Goal: Information Seeking & Learning: Learn about a topic

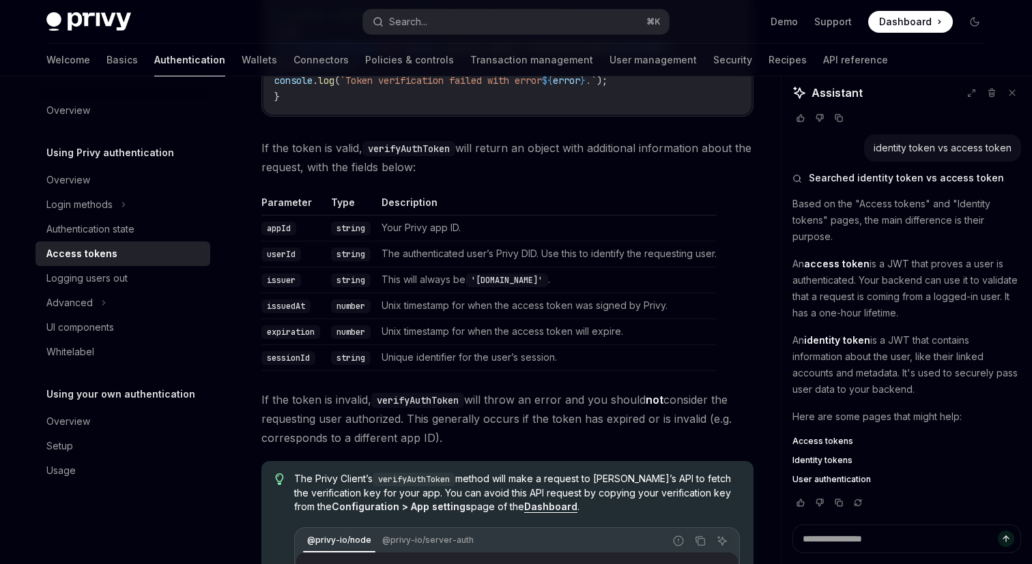
scroll to position [2336, 0]
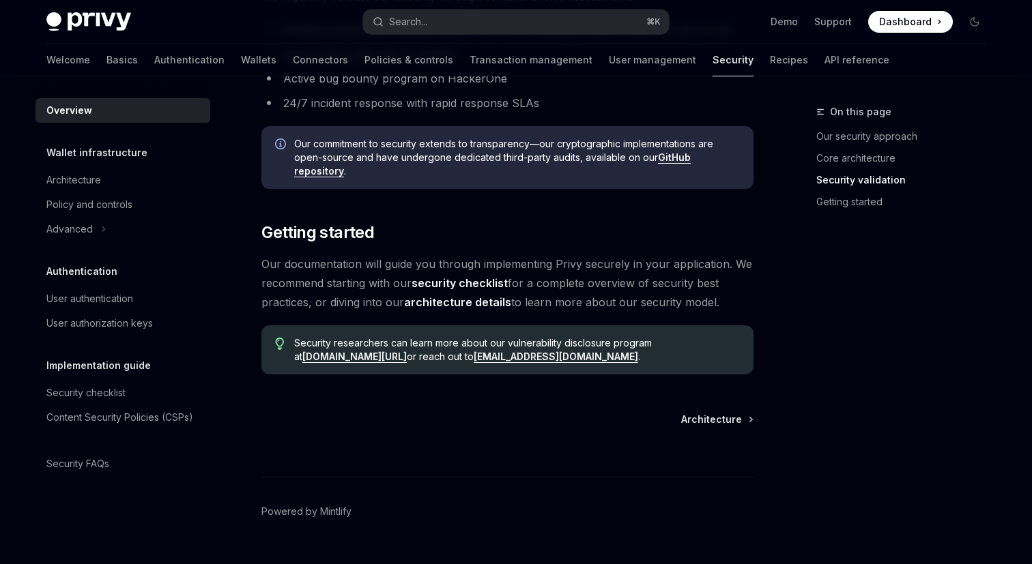
scroll to position [1025, 0]
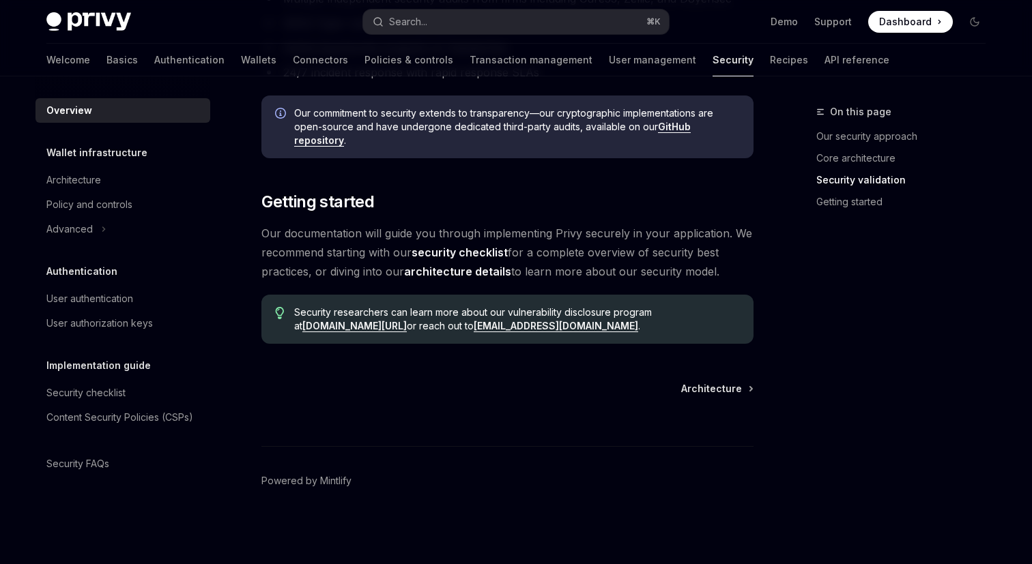
click at [476, 250] on link "security checklist" at bounding box center [460, 253] width 96 height 14
type textarea "*"
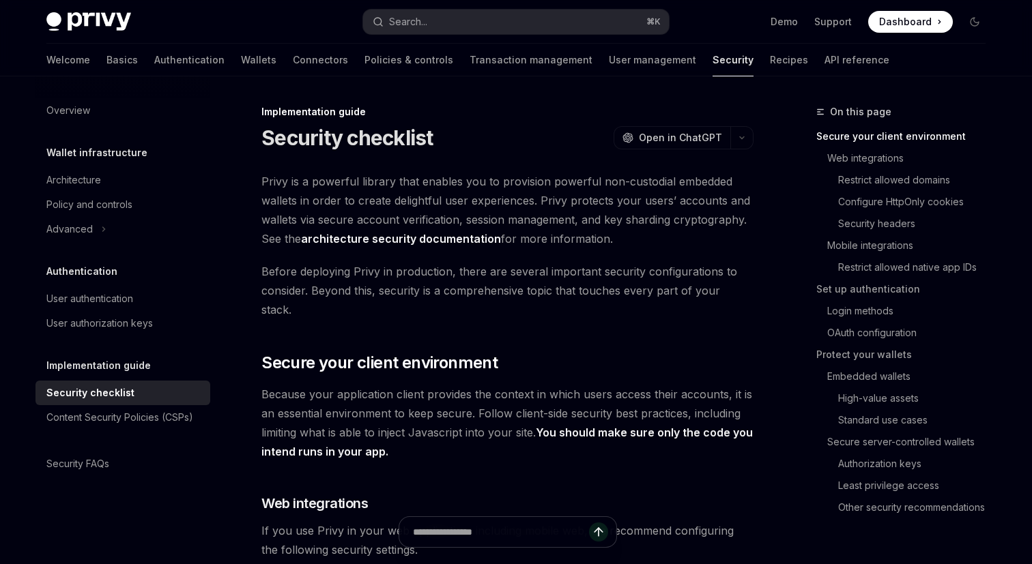
scroll to position [162, 0]
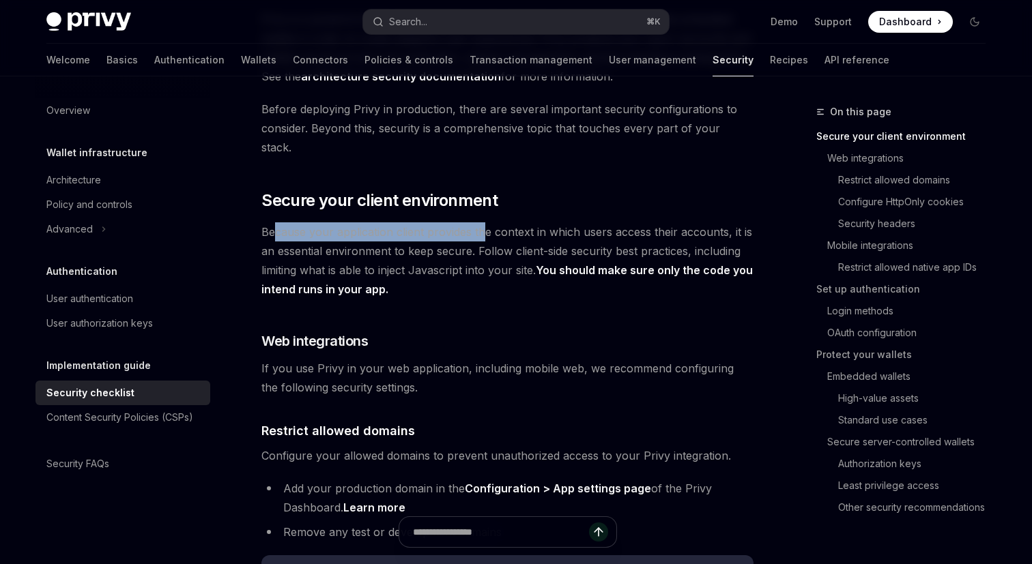
drag, startPoint x: 274, startPoint y: 206, endPoint x: 482, endPoint y: 216, distance: 208.4
click at [482, 223] on span "Because your application client provides the context in which users access thei…" at bounding box center [507, 261] width 492 height 76
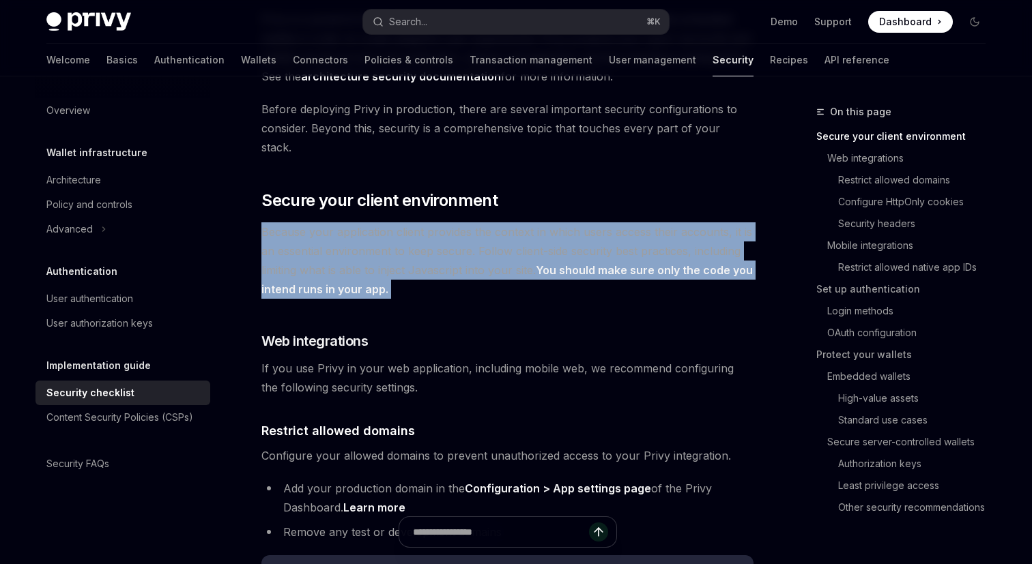
click at [482, 223] on span "Because your application client provides the context in which users access thei…" at bounding box center [507, 261] width 492 height 76
click at [517, 223] on span "Because your application client provides the context in which users access thei…" at bounding box center [507, 261] width 492 height 76
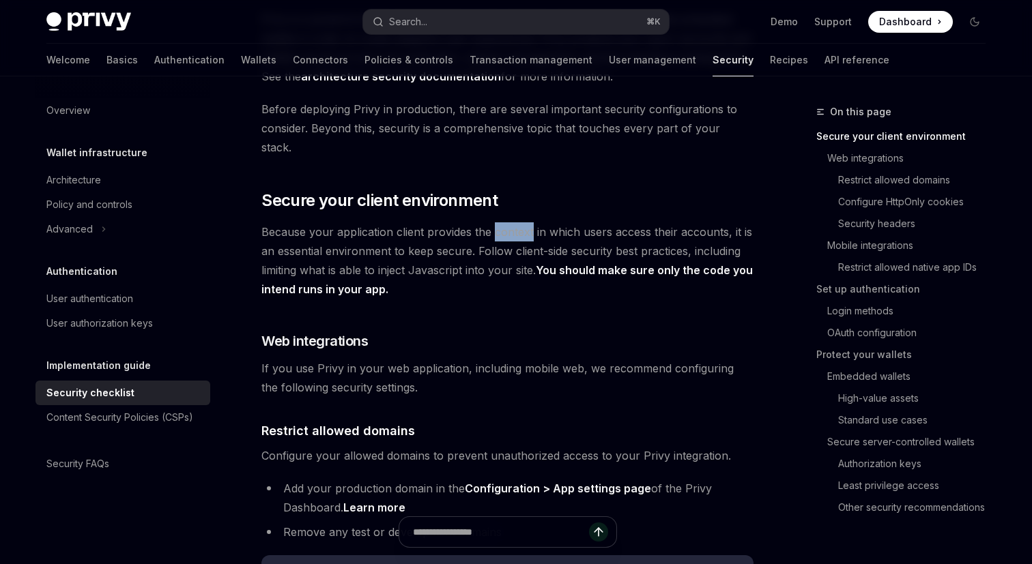
click at [517, 223] on span "Because your application client provides the context in which users access thei…" at bounding box center [507, 261] width 492 height 76
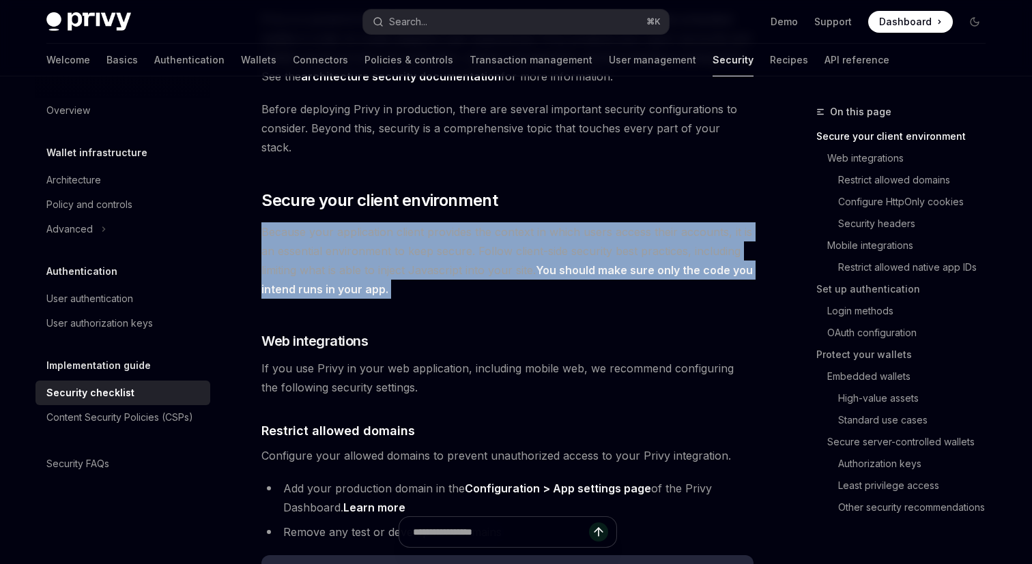
click at [517, 223] on span "Because your application client provides the context in which users access thei…" at bounding box center [507, 261] width 492 height 76
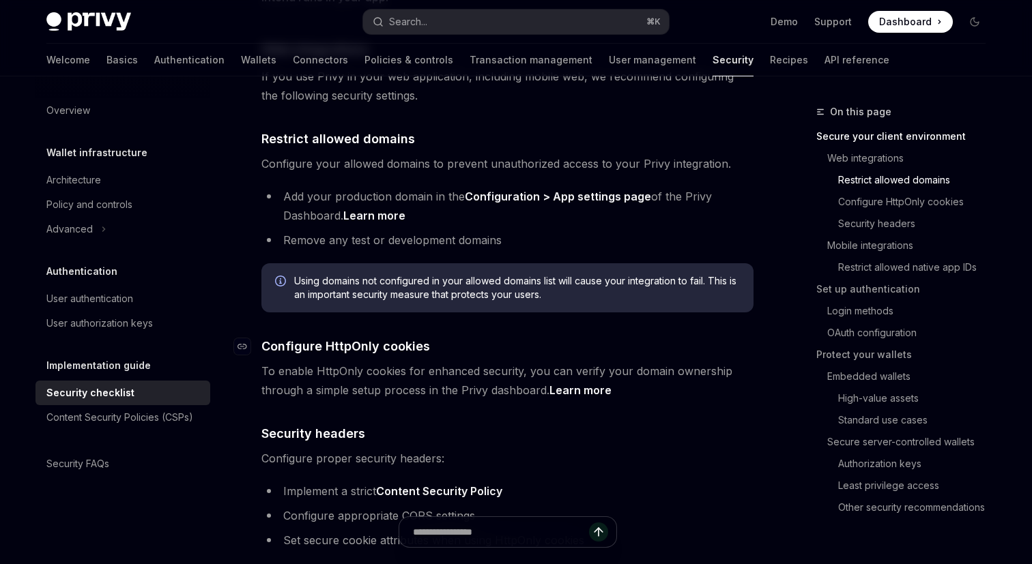
scroll to position [476, 0]
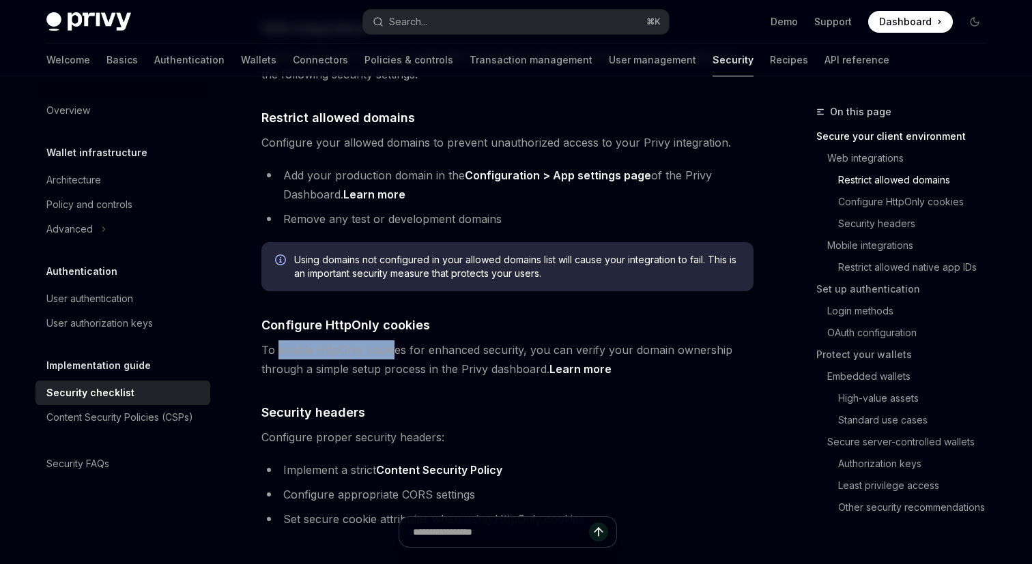
drag, startPoint x: 276, startPoint y: 334, endPoint x: 392, endPoint y: 335, distance: 116.0
click at [392, 341] on span "To enable HttpOnly cookies for enhanced security, you can verify your domain ow…" at bounding box center [507, 360] width 492 height 38
click at [419, 341] on span "To enable HttpOnly cookies for enhanced security, you can verify your domain ow…" at bounding box center [507, 360] width 492 height 38
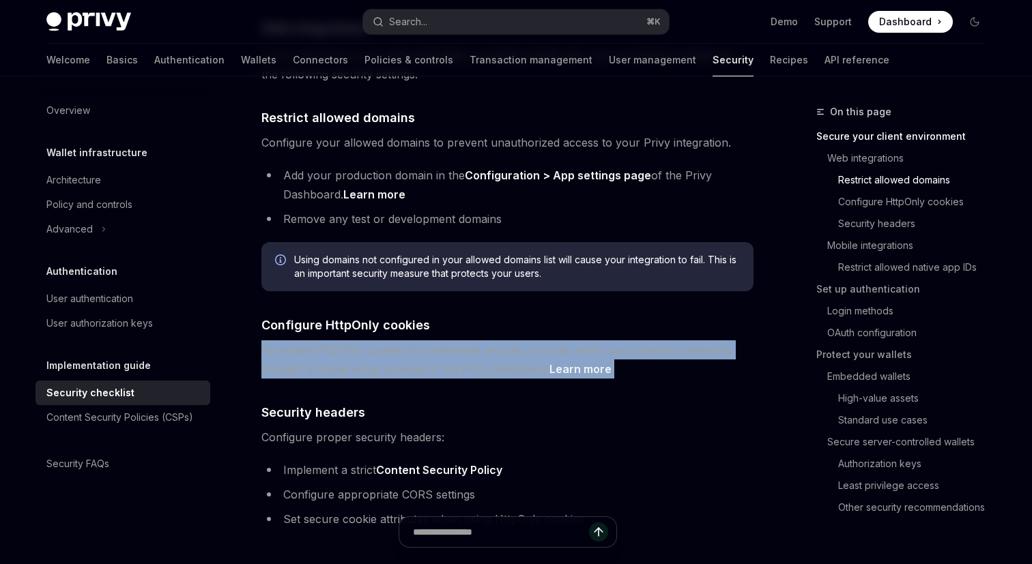
click at [419, 341] on span "To enable HttpOnly cookies for enhanced security, you can verify your domain ow…" at bounding box center [507, 360] width 492 height 38
click at [452, 341] on span "To enable HttpOnly cookies for enhanced security, you can verify your domain ow…" at bounding box center [507, 360] width 492 height 38
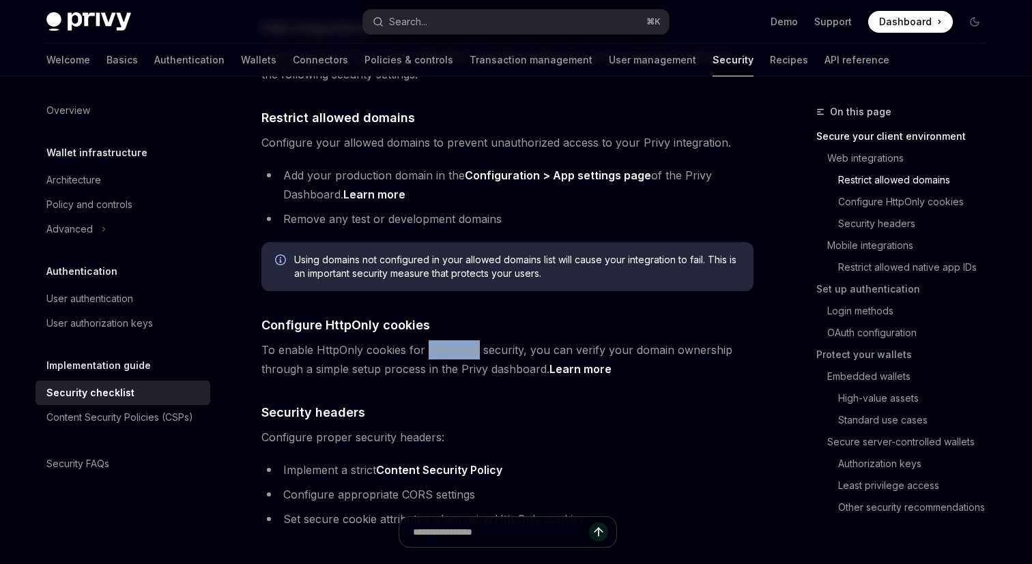
click at [452, 341] on span "To enable HttpOnly cookies for enhanced security, you can verify your domain ow…" at bounding box center [507, 360] width 492 height 38
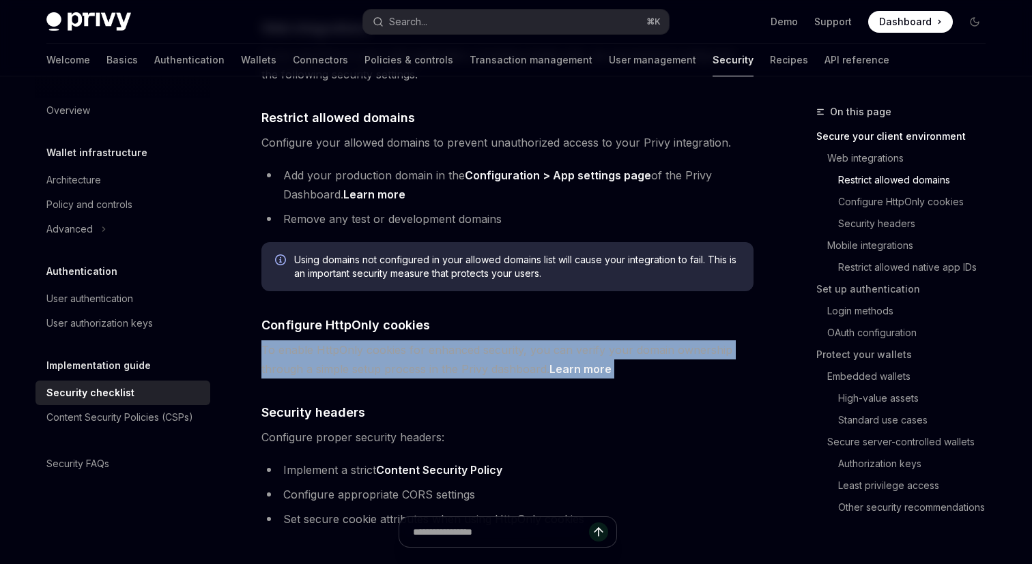
click at [452, 341] on span "To enable HttpOnly cookies for enhanced security, you can verify your domain ow…" at bounding box center [507, 360] width 492 height 38
click at [399, 341] on span "To enable HttpOnly cookies for enhanced security, you can verify your domain ow…" at bounding box center [507, 360] width 492 height 38
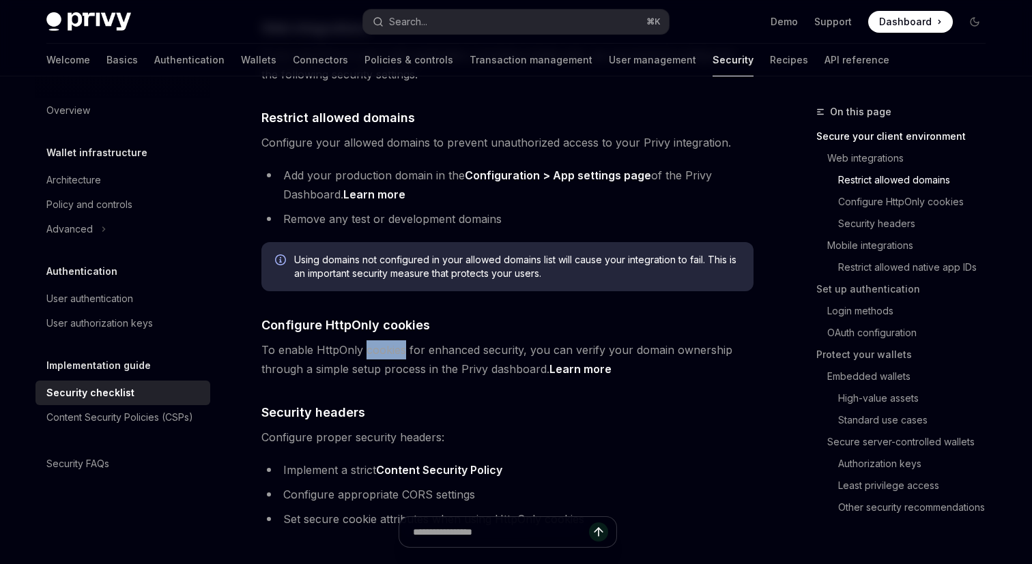
click at [399, 341] on span "To enable HttpOnly cookies for enhanced security, you can verify your domain ow…" at bounding box center [507, 360] width 492 height 38
click at [356, 344] on span "To enable HttpOnly cookies for enhanced security, you can verify your domain ow…" at bounding box center [507, 360] width 492 height 38
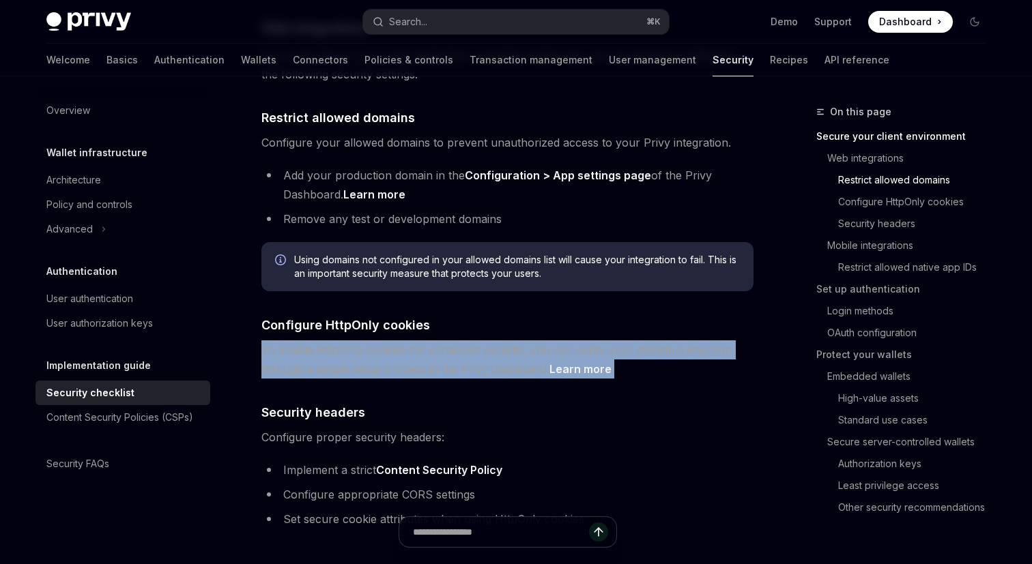
click at [388, 350] on span "To enable HttpOnly cookies for enhanced security, you can verify your domain ow…" at bounding box center [507, 360] width 492 height 38
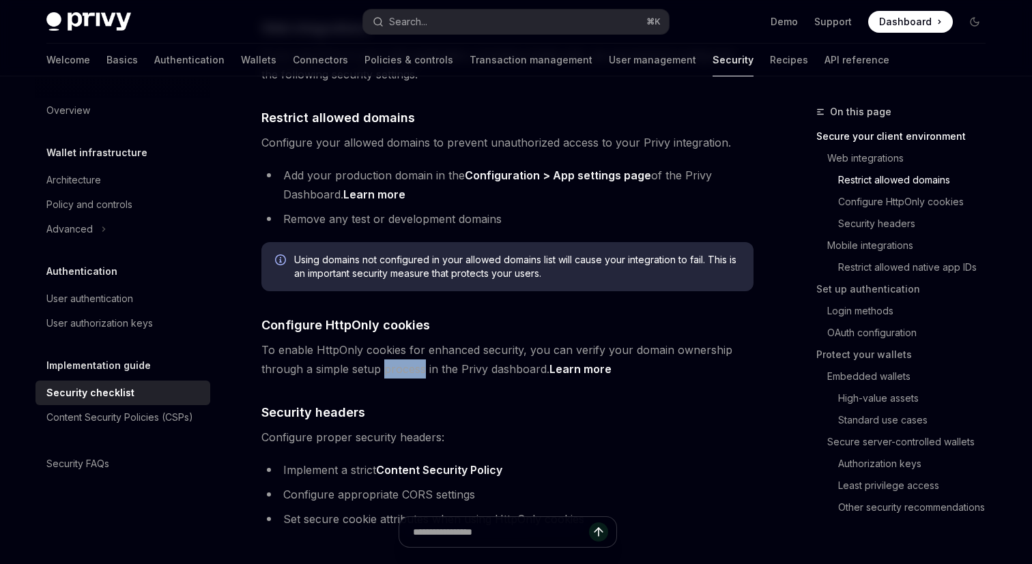
click at [388, 350] on span "To enable HttpOnly cookies for enhanced security, you can verify your domain ow…" at bounding box center [507, 360] width 492 height 38
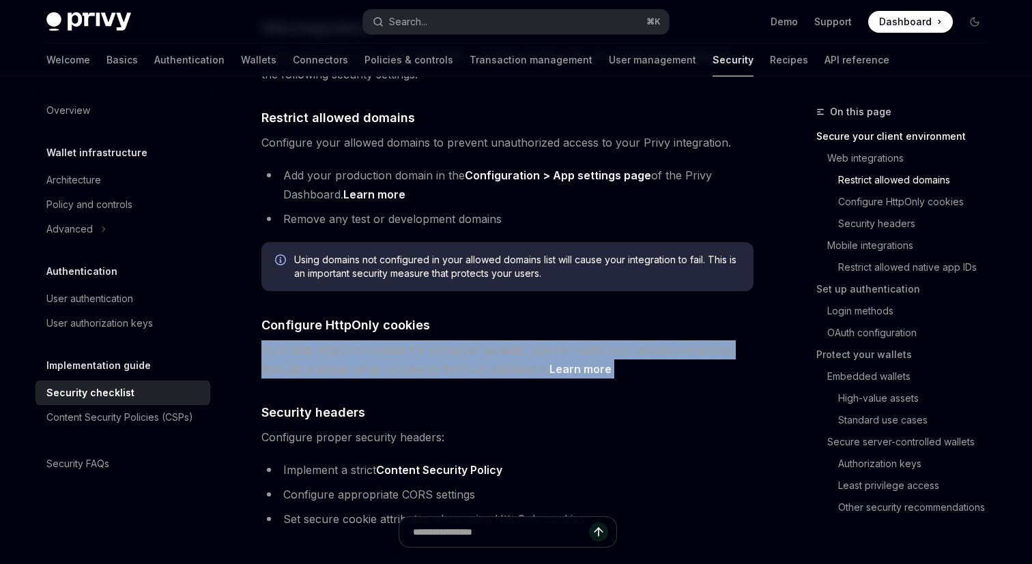
click at [388, 350] on span "To enable HttpOnly cookies for enhanced security, you can verify your domain ow…" at bounding box center [507, 360] width 492 height 38
click at [410, 350] on span "To enable HttpOnly cookies for enhanced security, you can verify your domain ow…" at bounding box center [507, 360] width 492 height 38
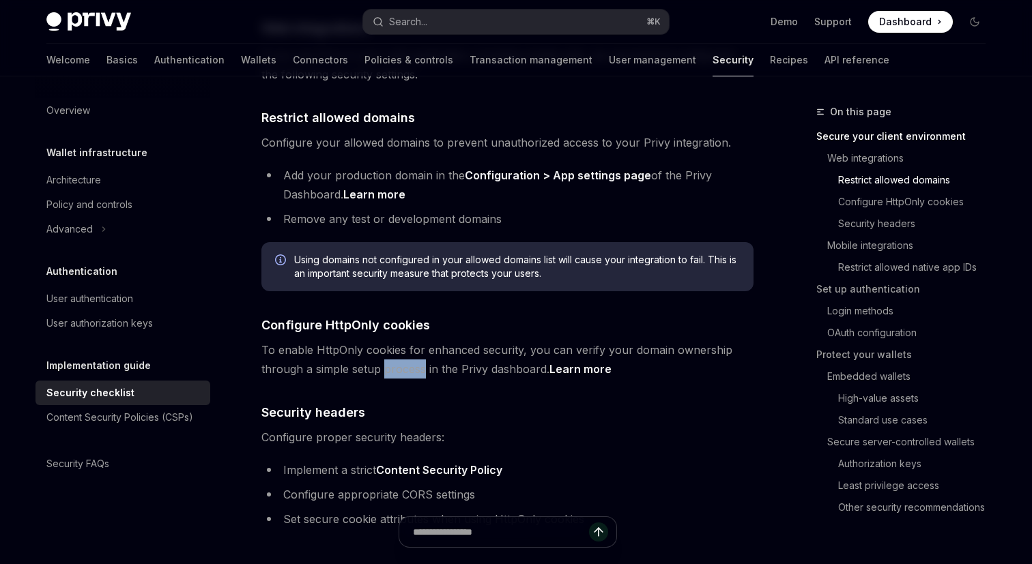
click at [410, 350] on span "To enable HttpOnly cookies for enhanced security, you can verify your domain ow…" at bounding box center [507, 360] width 492 height 38
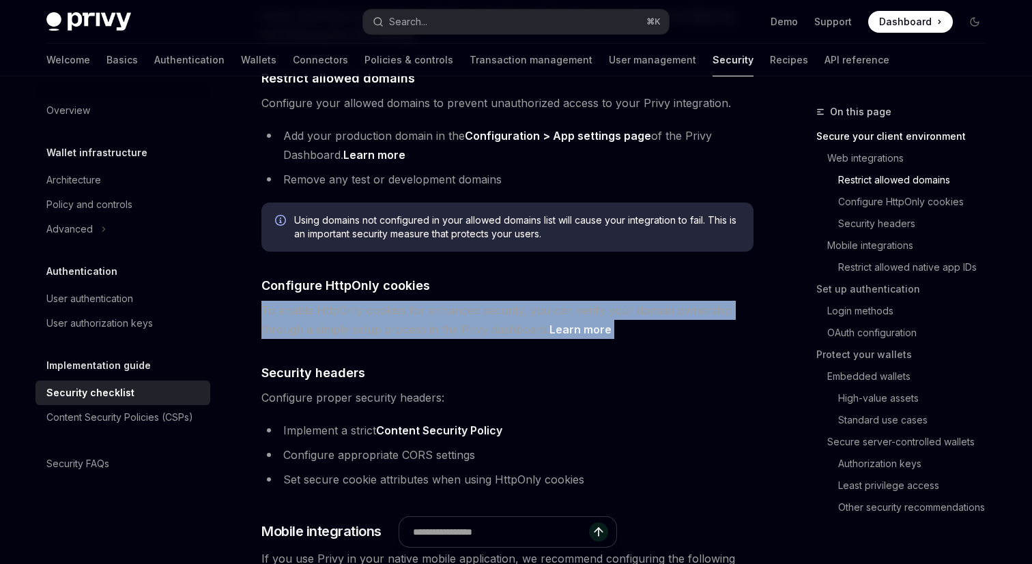
scroll to position [533, 0]
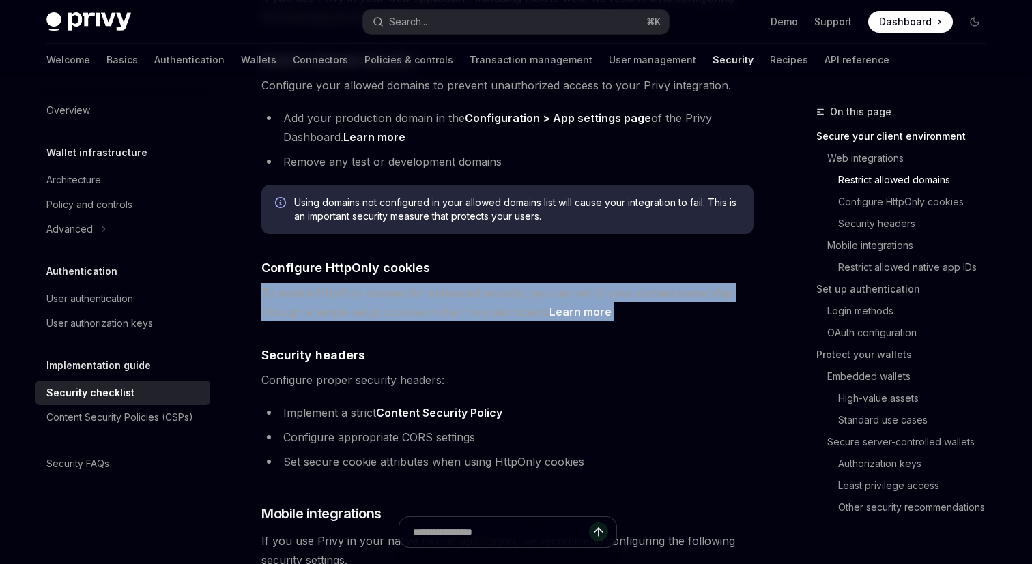
click at [388, 371] on span "Configure proper security headers:" at bounding box center [507, 380] width 492 height 19
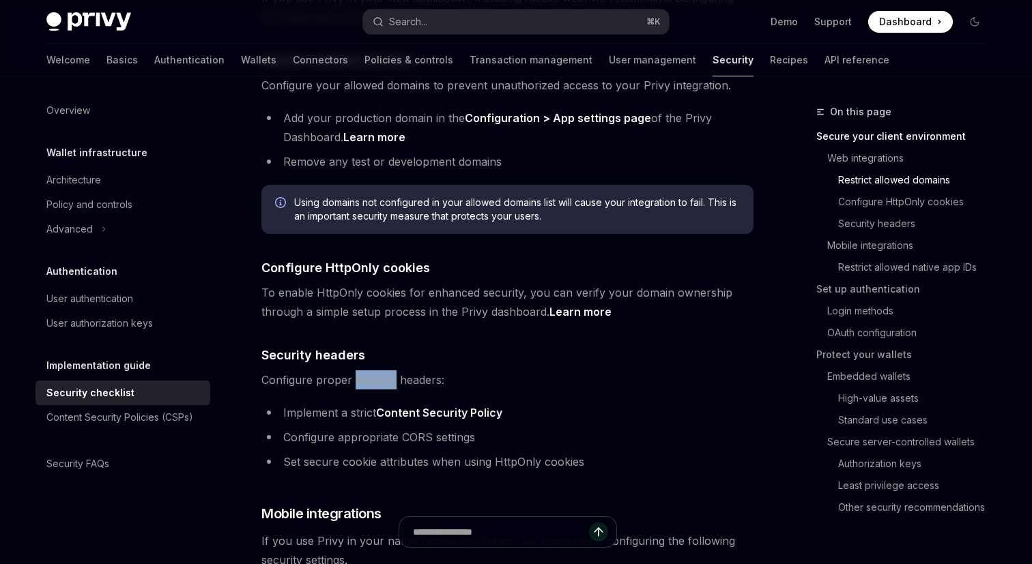
click at [388, 371] on span "Configure proper security headers:" at bounding box center [507, 380] width 492 height 19
click at [470, 371] on span "Configure proper security headers:" at bounding box center [507, 380] width 492 height 19
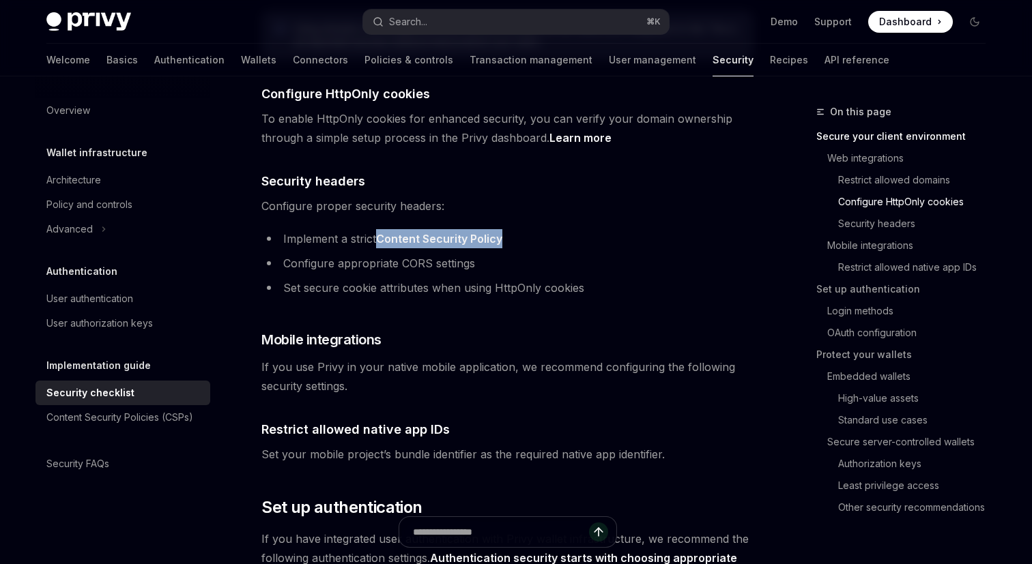
scroll to position [717, 0]
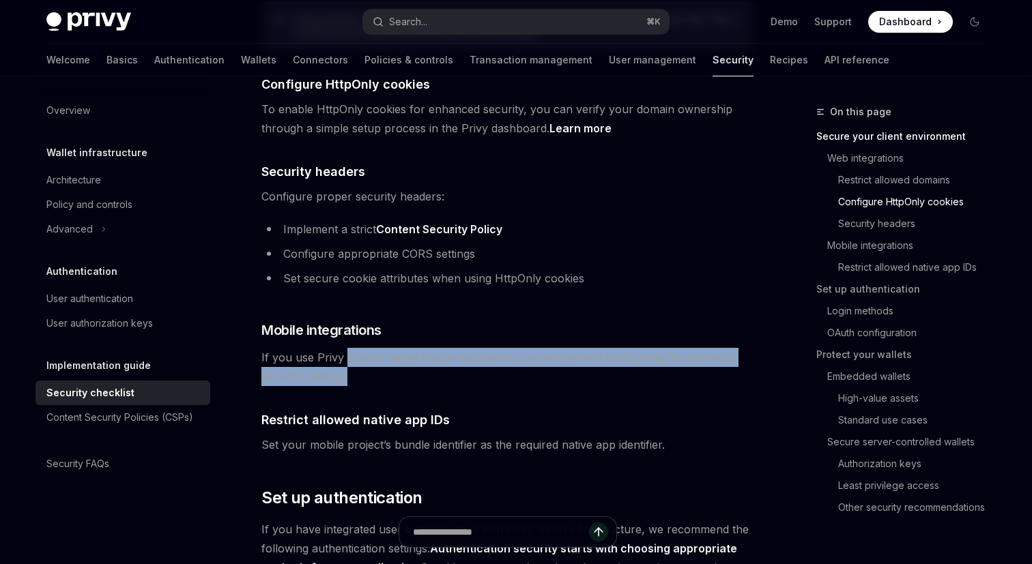
drag, startPoint x: 397, startPoint y: 355, endPoint x: 344, endPoint y: 338, distance: 55.3
click at [343, 348] on span "If you use Privy in your native mobile application, we recommend configuring th…" at bounding box center [507, 367] width 492 height 38
click at [376, 435] on span "Set your mobile project’s bundle identifier as the required native app identifi…" at bounding box center [507, 444] width 492 height 19
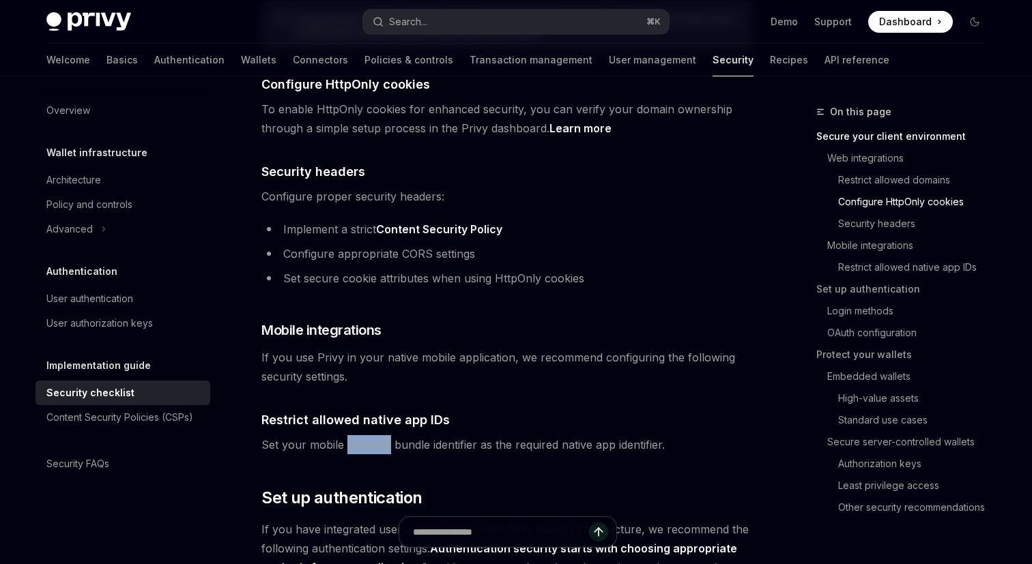
click at [376, 435] on span "Set your mobile project’s bundle identifier as the required native app identifi…" at bounding box center [507, 444] width 492 height 19
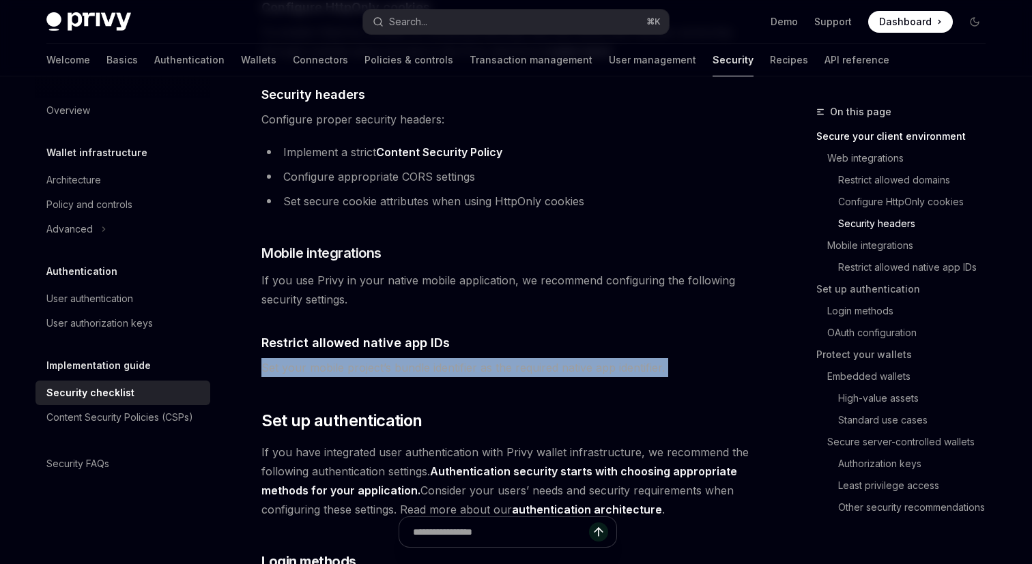
scroll to position [816, 0]
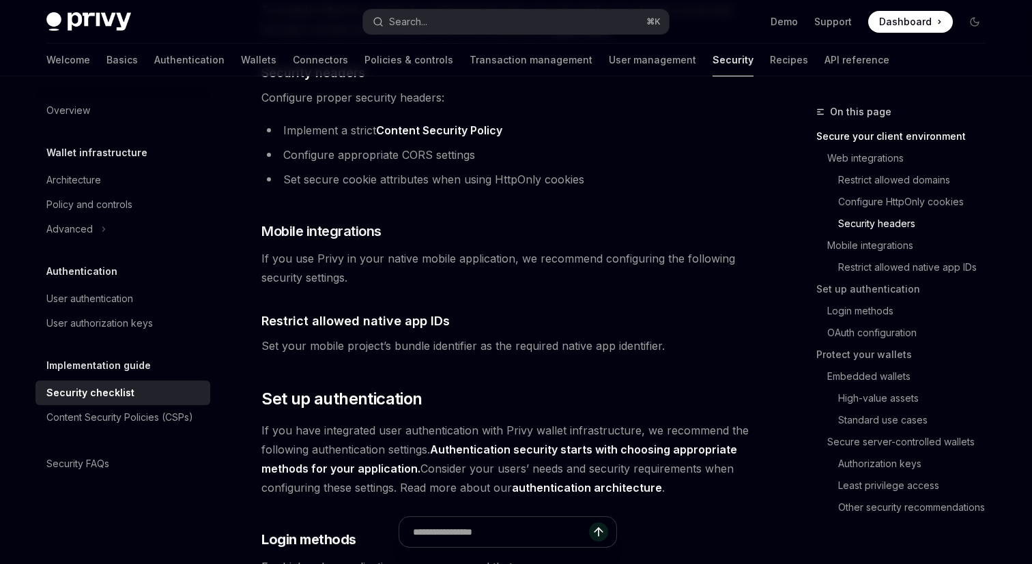
click at [313, 421] on span "If you have integrated user authentication with Privy wallet infrastructure, we…" at bounding box center [507, 459] width 492 height 76
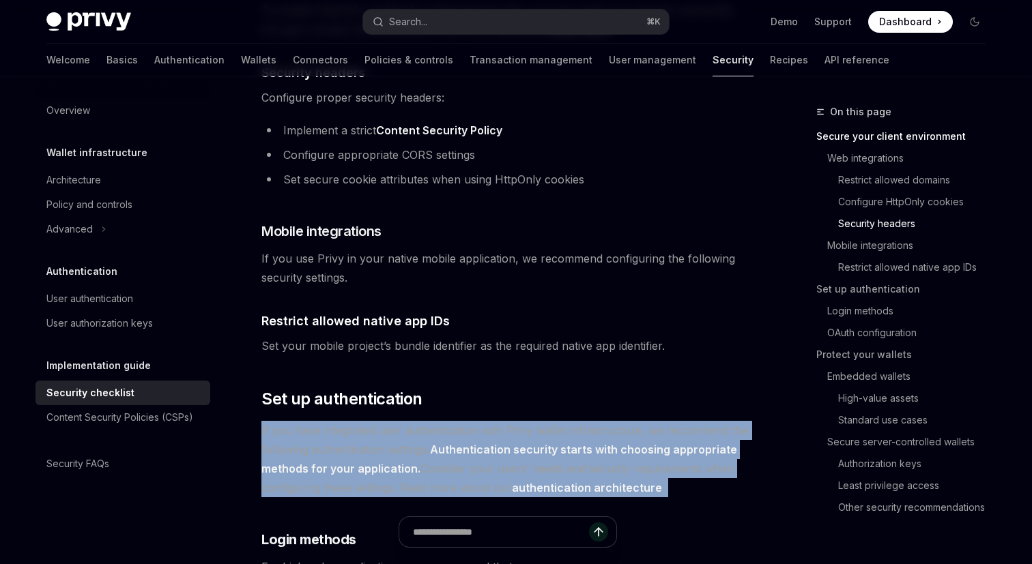
click at [313, 421] on span "If you have integrated user authentication with Privy wallet infrastructure, we…" at bounding box center [507, 459] width 492 height 76
click at [354, 421] on span "If you have integrated user authentication with Privy wallet infrastructure, we…" at bounding box center [507, 459] width 492 height 76
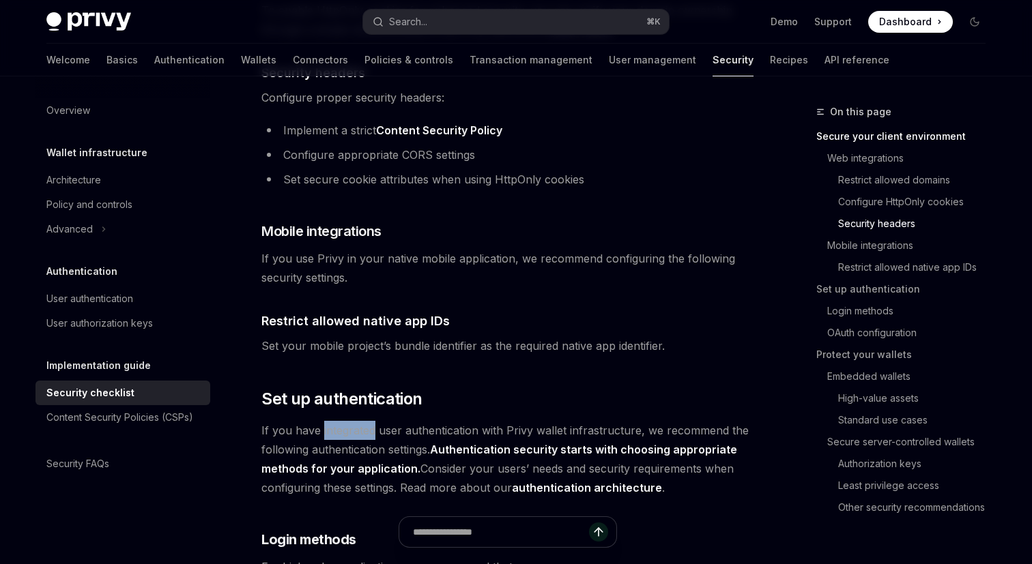
click at [354, 421] on span "If you have integrated user authentication with Privy wallet infrastructure, we…" at bounding box center [507, 459] width 492 height 76
click at [336, 421] on span "If you have integrated user authentication with Privy wallet infrastructure, we…" at bounding box center [507, 459] width 492 height 76
click at [368, 421] on span "If you have integrated user authentication with Privy wallet infrastructure, we…" at bounding box center [507, 459] width 492 height 76
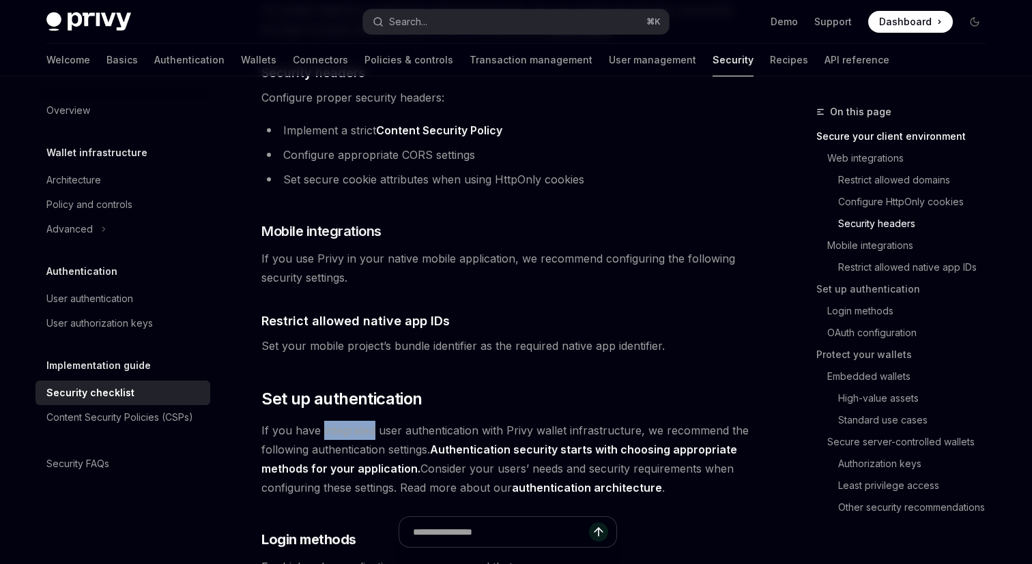
click at [368, 421] on span "If you have integrated user authentication with Privy wallet infrastructure, we…" at bounding box center [507, 459] width 492 height 76
click at [390, 421] on span "If you have integrated user authentication with Privy wallet infrastructure, we…" at bounding box center [507, 459] width 492 height 76
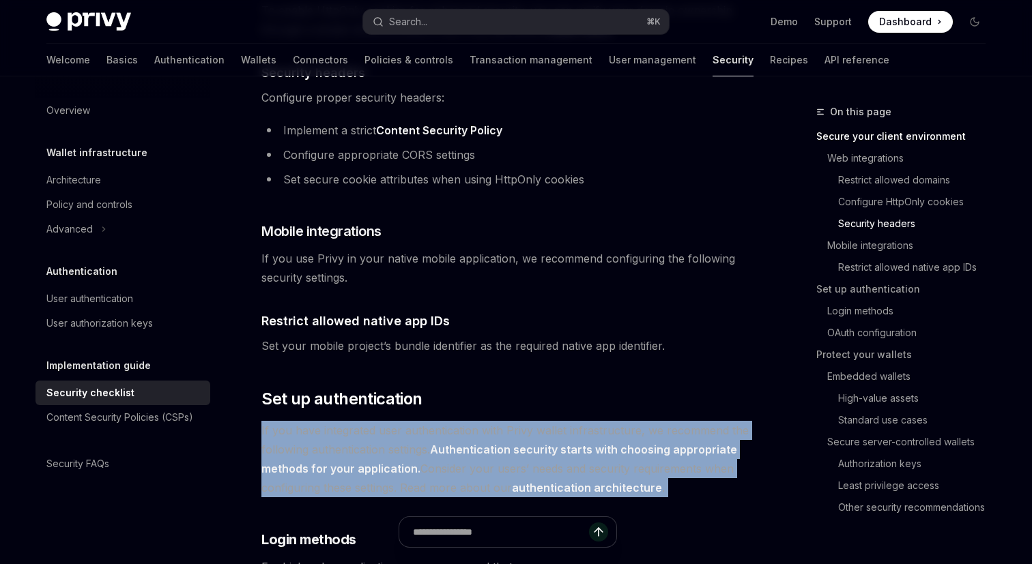
click at [390, 421] on span "If you have integrated user authentication with Privy wallet infrastructure, we…" at bounding box center [507, 459] width 492 height 76
click at [401, 421] on span "If you have integrated user authentication with Privy wallet infrastructure, we…" at bounding box center [507, 459] width 492 height 76
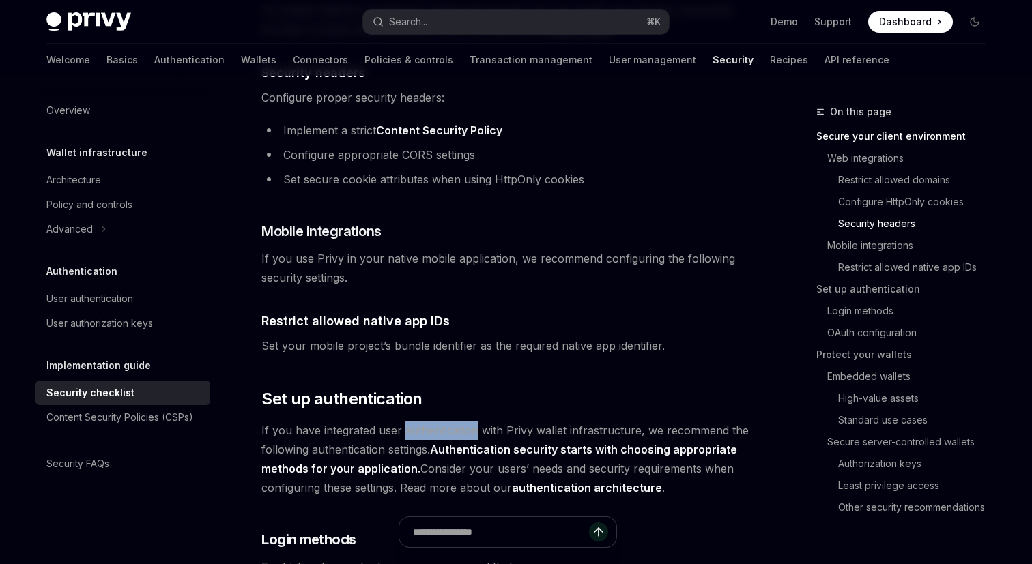
click at [401, 421] on span "If you have integrated user authentication with Privy wallet infrastructure, we…" at bounding box center [507, 459] width 492 height 76
click at [346, 421] on span "If you have integrated user authentication with Privy wallet infrastructure, we…" at bounding box center [507, 459] width 492 height 76
click at [367, 429] on span "If you have integrated user authentication with Privy wallet infrastructure, we…" at bounding box center [507, 459] width 492 height 76
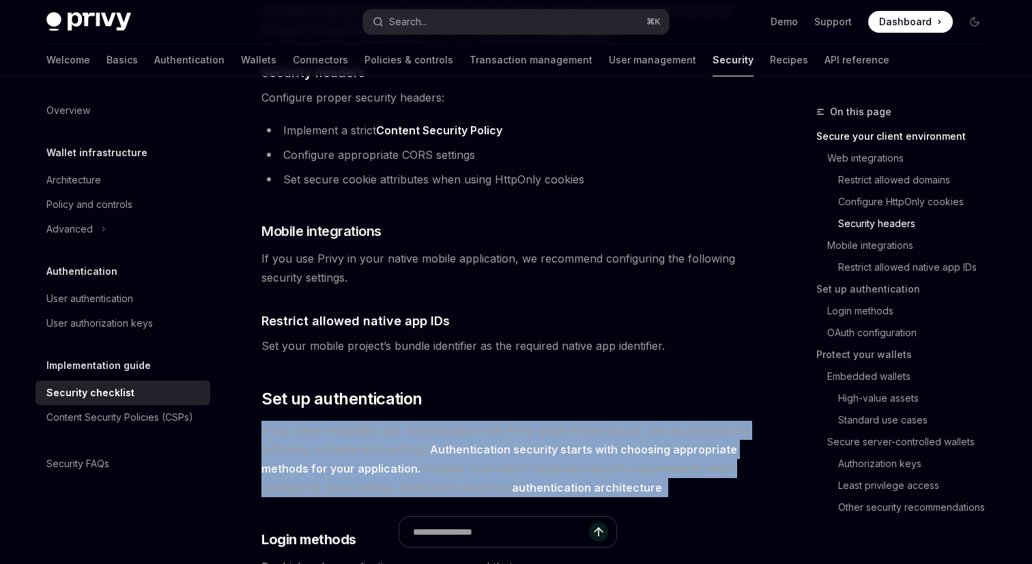
click at [367, 429] on span "If you have integrated user authentication with Privy wallet infrastructure, we…" at bounding box center [507, 459] width 492 height 76
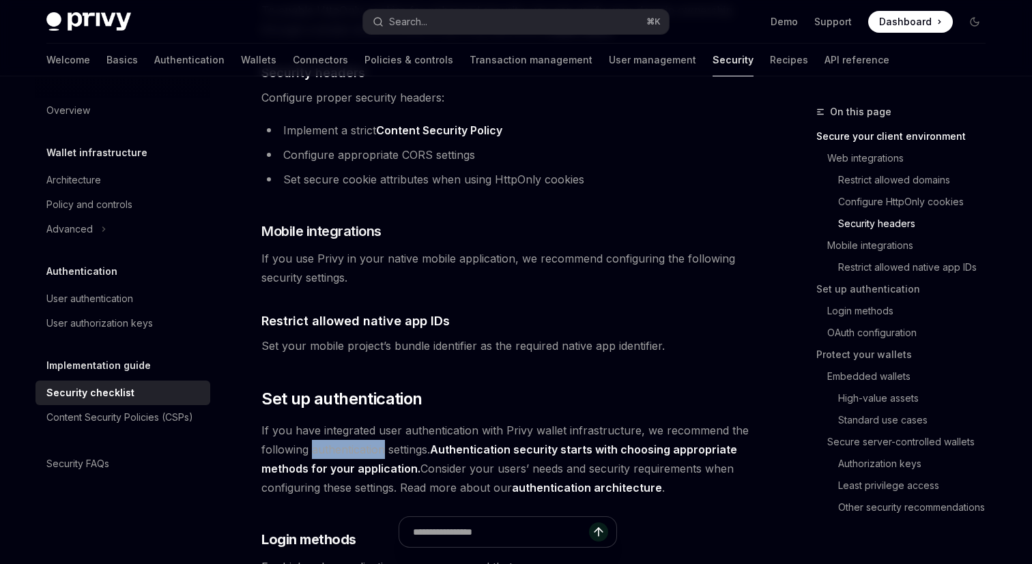
click at [367, 429] on span "If you have integrated user authentication with Privy wallet infrastructure, we…" at bounding box center [507, 459] width 492 height 76
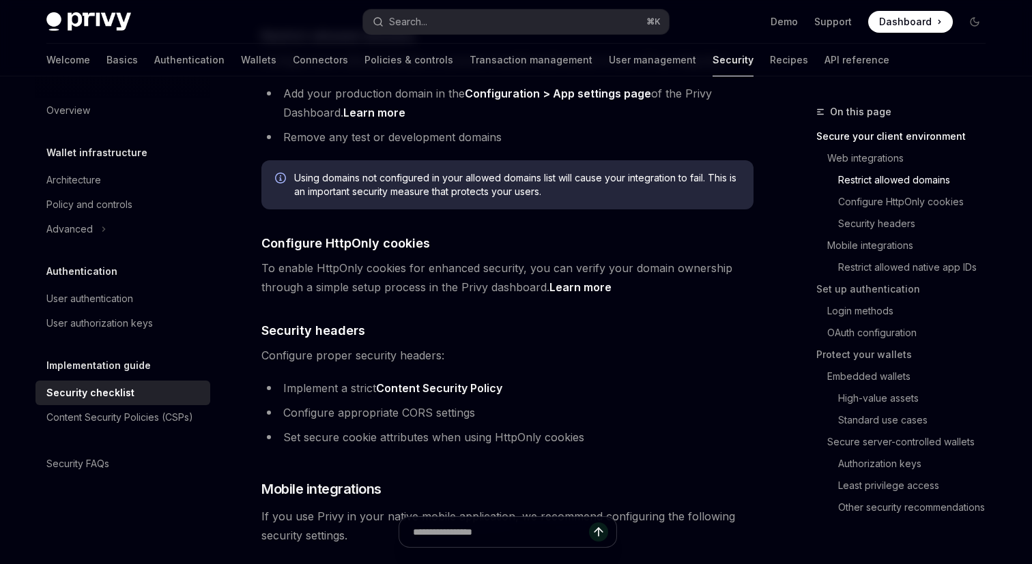
scroll to position [561, 0]
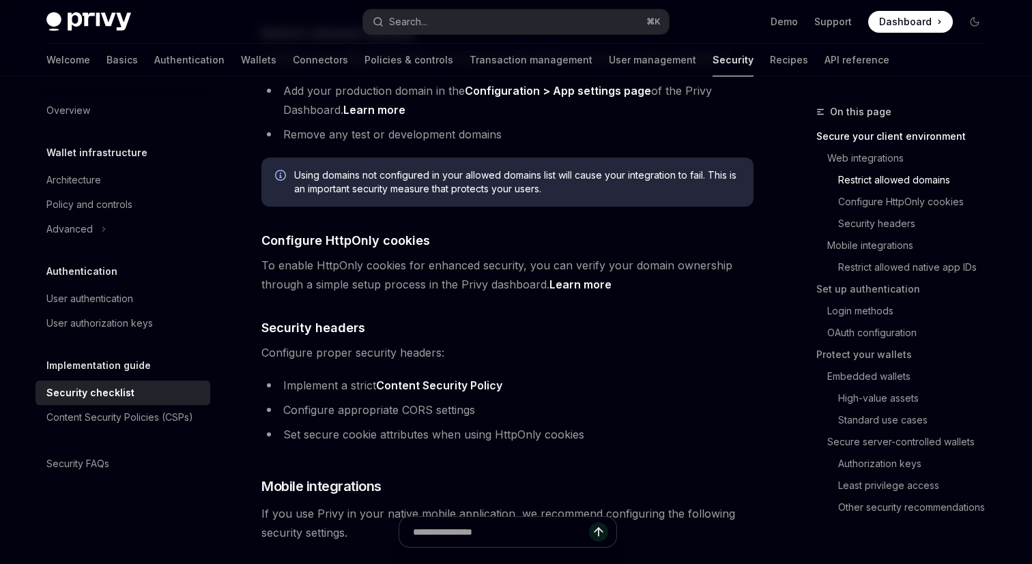
click at [412, 401] on ul "Implement a strict Content Security Policy Configure appropriate CORS settings …" at bounding box center [507, 410] width 492 height 68
click at [416, 400] on li "Configure appropriate CORS settings" at bounding box center [507, 409] width 492 height 19
copy li "CORS"
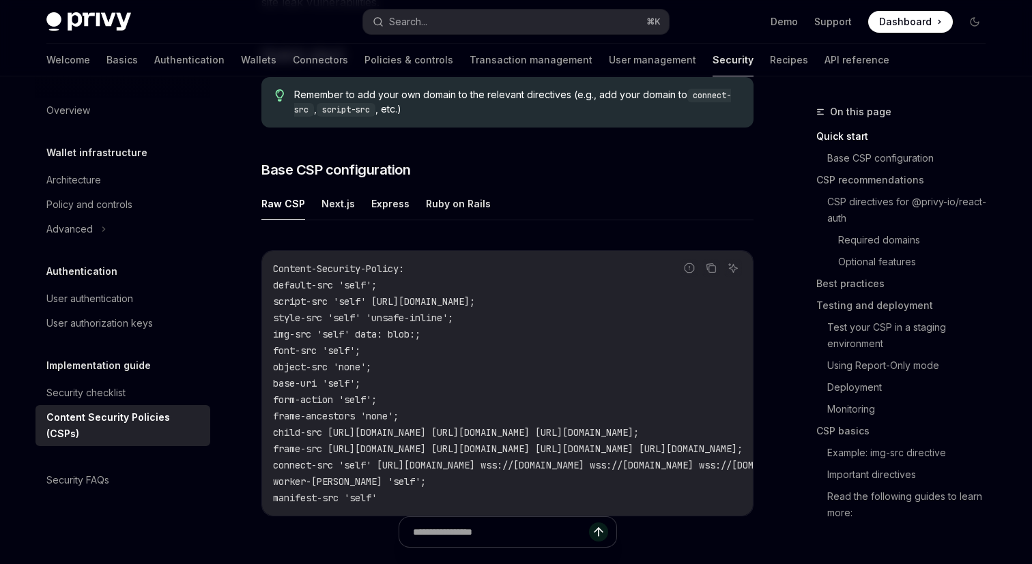
scroll to position [296, 0]
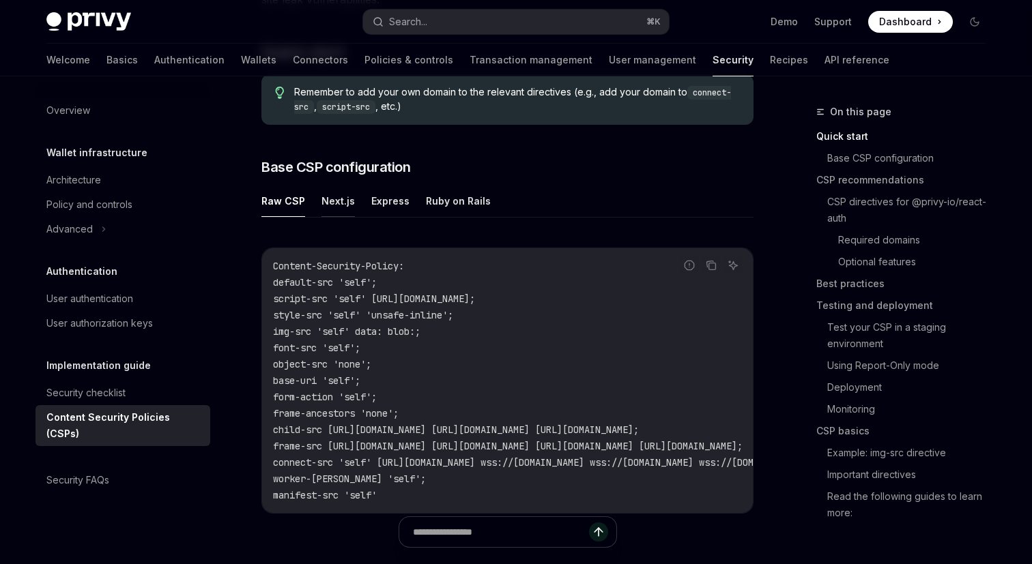
click at [330, 204] on button "Next.js" at bounding box center [337, 201] width 33 height 32
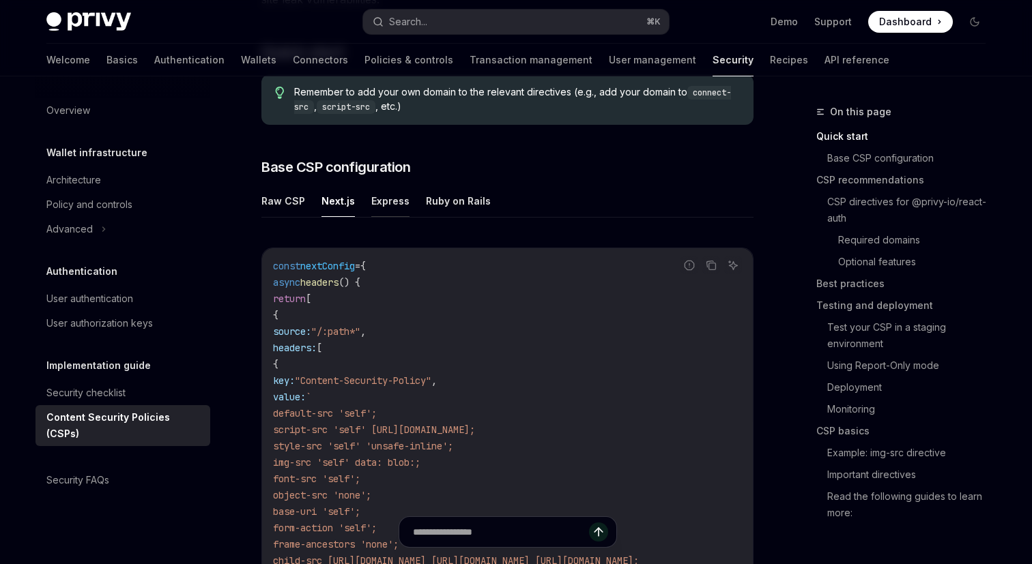
click at [385, 203] on button "Express" at bounding box center [390, 201] width 38 height 32
type textarea "*"
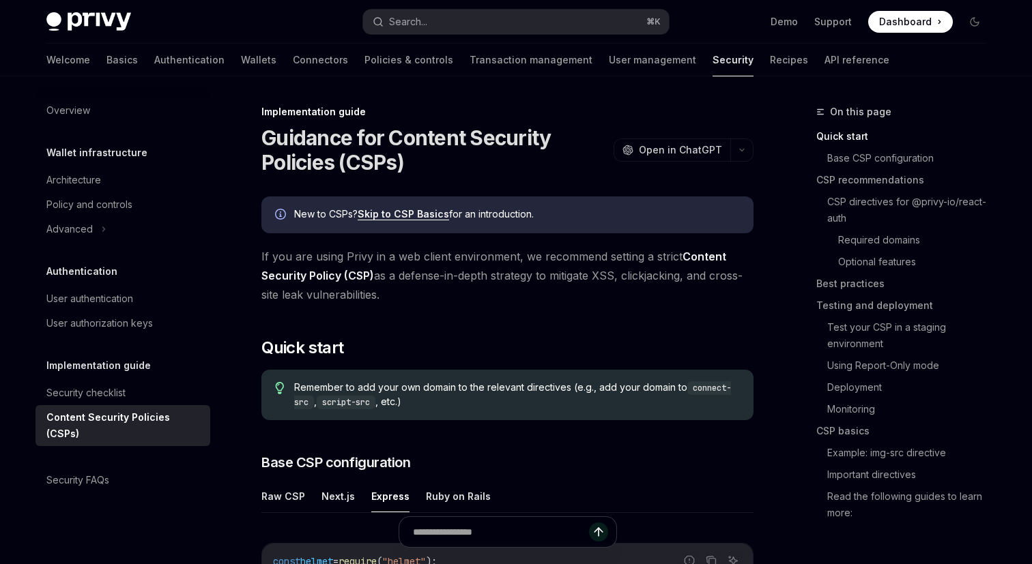
click at [401, 211] on link "Skip to CSP Basics" at bounding box center [403, 214] width 91 height 12
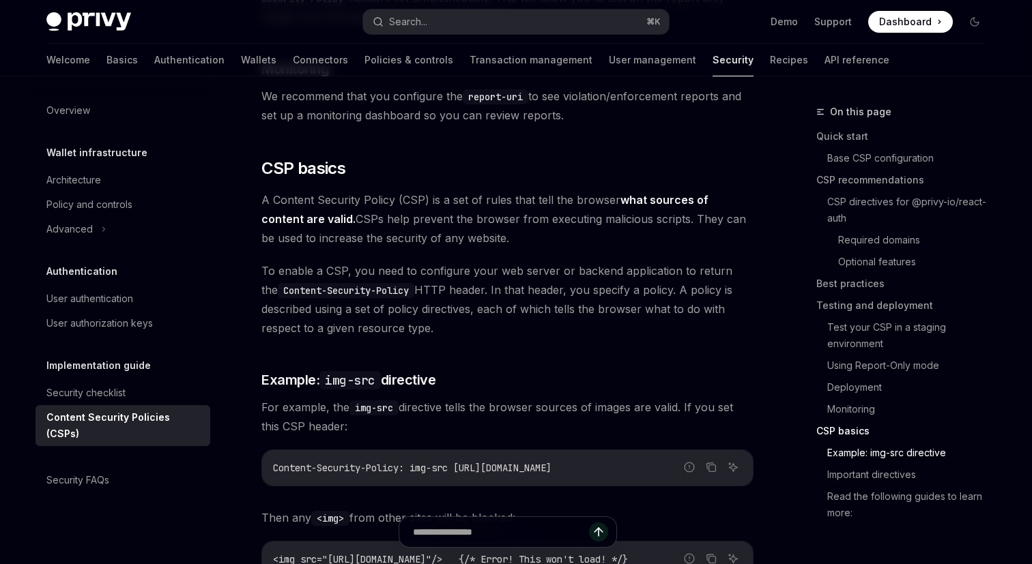
scroll to position [3269, 0]
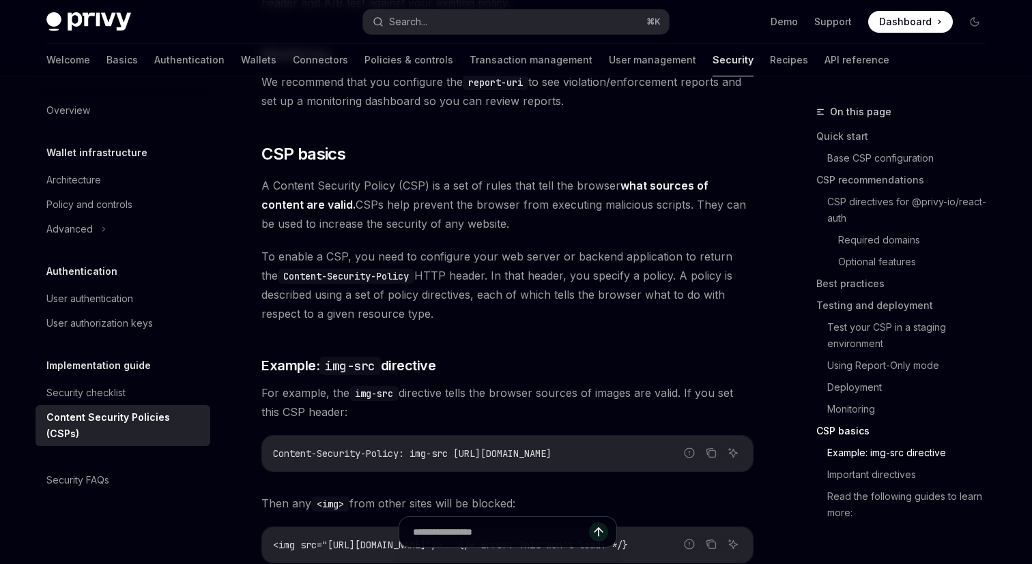
drag, startPoint x: 495, startPoint y: 187, endPoint x: 347, endPoint y: 168, distance: 149.3
click at [347, 176] on span "A Content Security Policy (CSP) is a set of rules that tell the browser what so…" at bounding box center [507, 204] width 492 height 57
click at [402, 176] on span "A Content Security Policy (CSP) is a set of rules that tell the browser what so…" at bounding box center [507, 204] width 492 height 57
click at [373, 188] on span "A Content Security Policy (CSP) is a set of rules that tell the browser what so…" at bounding box center [507, 204] width 492 height 57
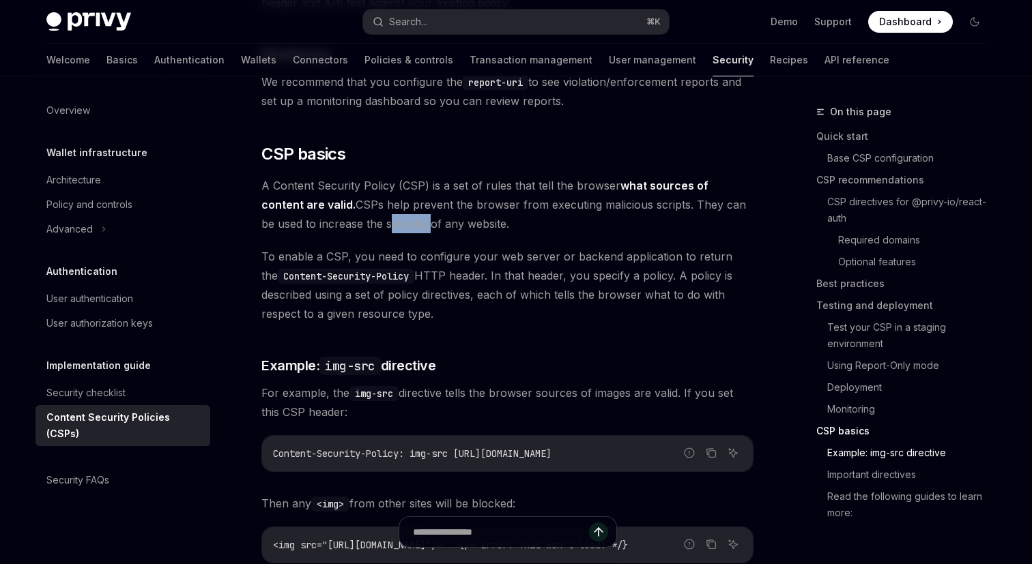
click at [373, 188] on span "A Content Security Policy (CSP) is a set of rules that tell the browser what so…" at bounding box center [507, 204] width 492 height 57
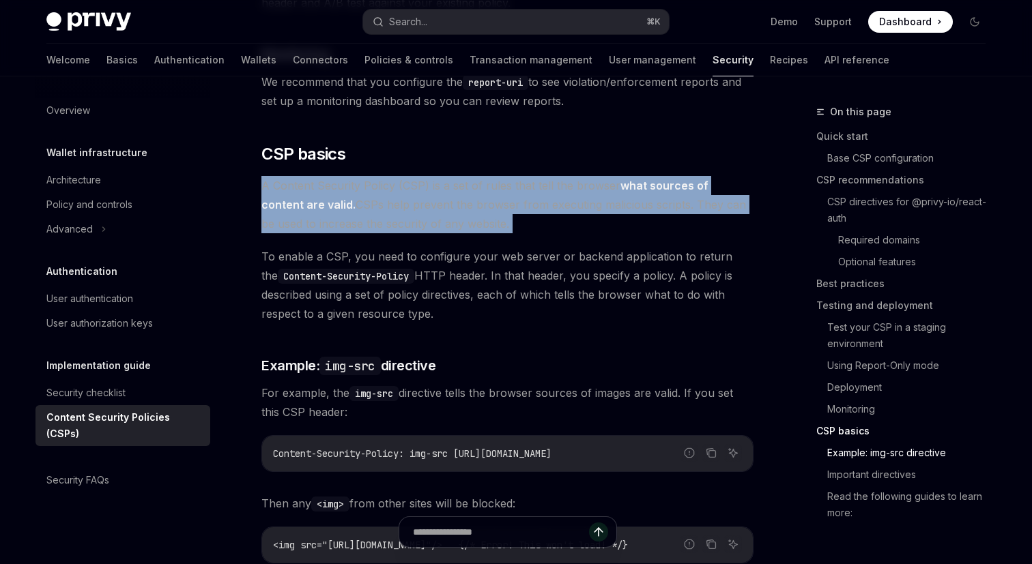
click at [420, 188] on span "A Content Security Policy (CSP) is a set of rules that tell the browser what so…" at bounding box center [507, 204] width 492 height 57
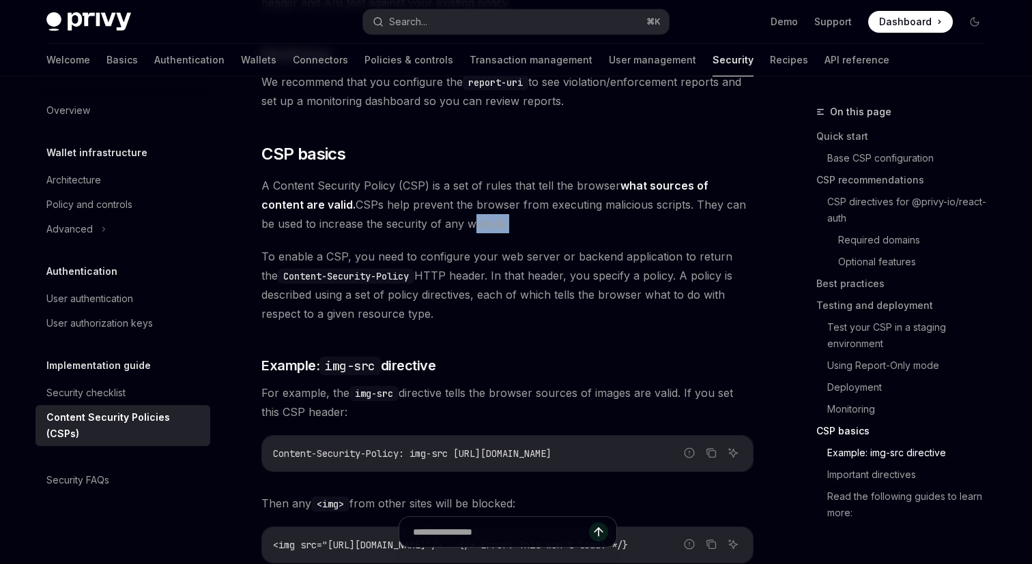
click at [420, 188] on span "A Content Security Policy (CSP) is a set of rules that tell the browser what so…" at bounding box center [507, 204] width 492 height 57
click at [369, 247] on span "To enable a CSP, you need to configure your web server or backend application t…" at bounding box center [507, 285] width 492 height 76
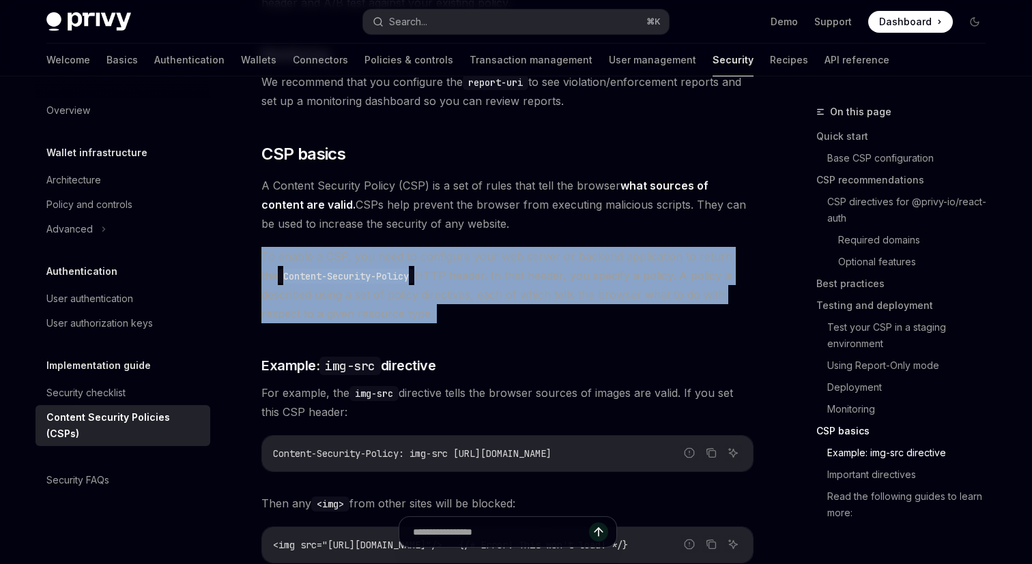
click at [369, 247] on span "To enable a CSP, you need to configure your web server or backend application t…" at bounding box center [507, 285] width 492 height 76
click at [435, 247] on span "To enable a CSP, you need to configure your web server or backend application t…" at bounding box center [507, 285] width 492 height 76
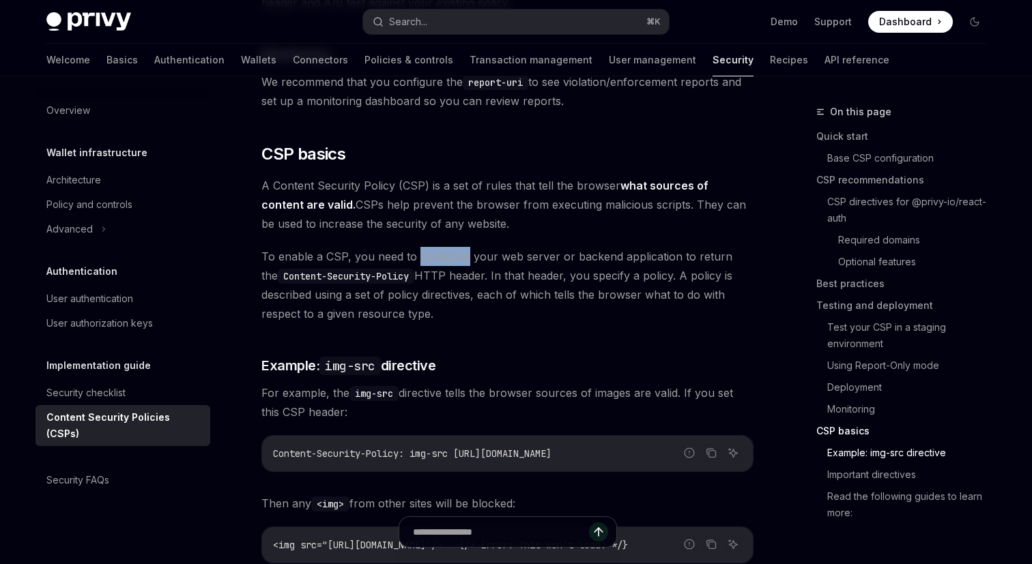
click at [435, 247] on span "To enable a CSP, you need to configure your web server or backend application t…" at bounding box center [507, 285] width 492 height 76
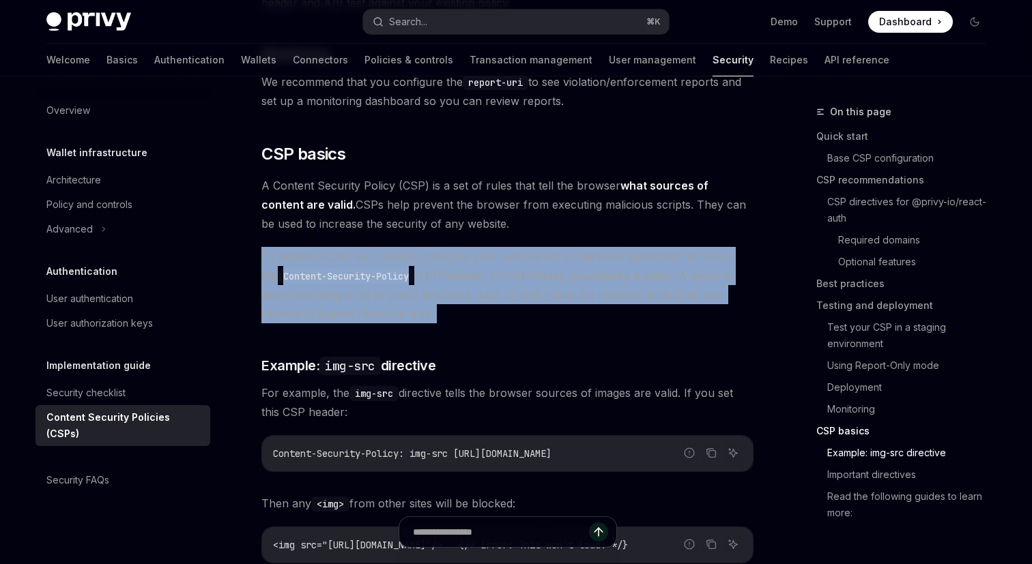
click at [435, 247] on span "To enable a CSP, you need to configure your web server or backend application t…" at bounding box center [507, 285] width 492 height 76
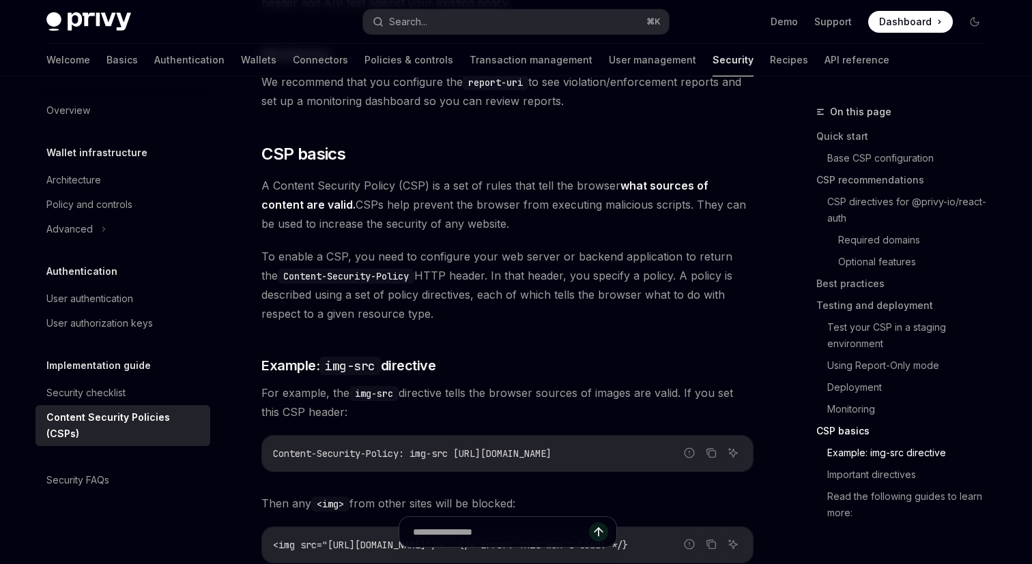
click at [481, 247] on span "To enable a CSP, you need to configure your web server or backend application t…" at bounding box center [507, 285] width 492 height 76
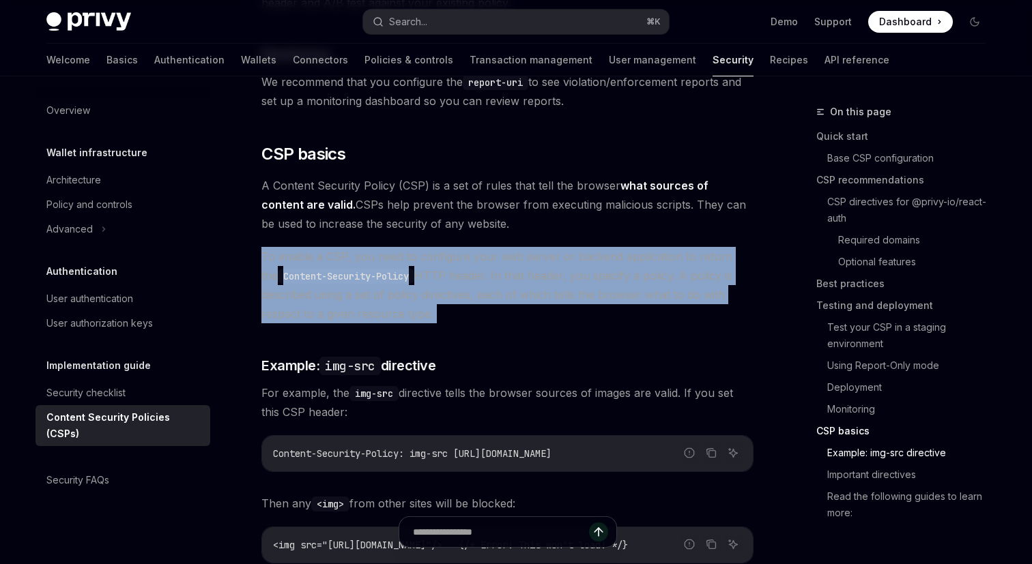
click at [481, 247] on span "To enable a CSP, you need to configure your web server or backend application t…" at bounding box center [507, 285] width 492 height 76
click at [506, 247] on span "To enable a CSP, you need to configure your web server or backend application t…" at bounding box center [507, 285] width 492 height 76
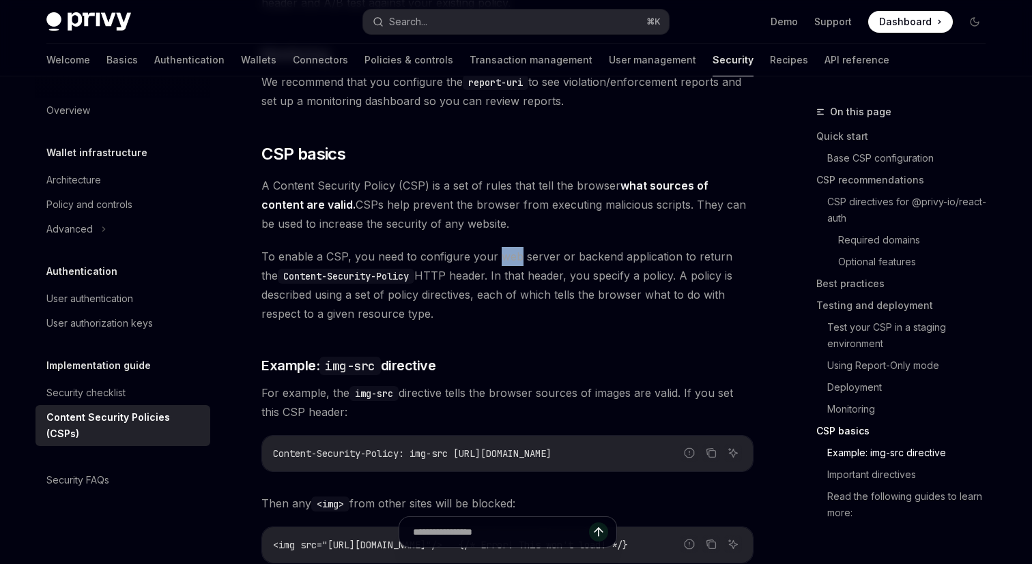
click at [506, 247] on span "To enable a CSP, you need to configure your web server or backend application t…" at bounding box center [507, 285] width 492 height 76
click at [443, 247] on span "To enable a CSP, you need to configure your web server or backend application t…" at bounding box center [507, 285] width 492 height 76
click at [504, 247] on span "To enable a CSP, you need to configure your web server or backend application t…" at bounding box center [507, 285] width 492 height 76
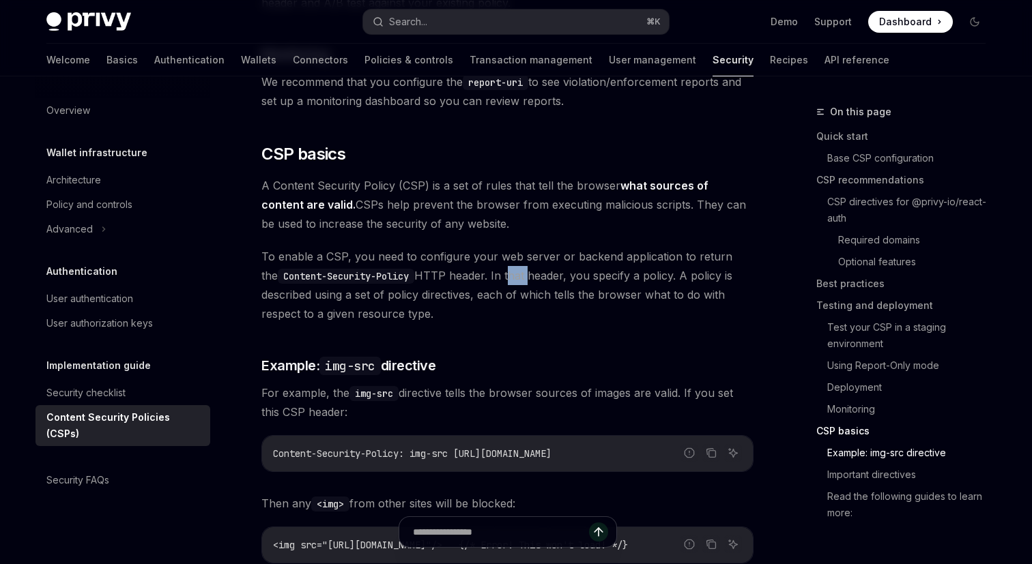
click at [504, 247] on span "To enable a CSP, you need to configure your web server or backend application t…" at bounding box center [507, 285] width 492 height 76
drag, startPoint x: 439, startPoint y: 278, endPoint x: 300, endPoint y: 185, distance: 167.7
click at [511, 247] on span "To enable a CSP, you need to configure your web server or backend application t…" at bounding box center [507, 285] width 492 height 76
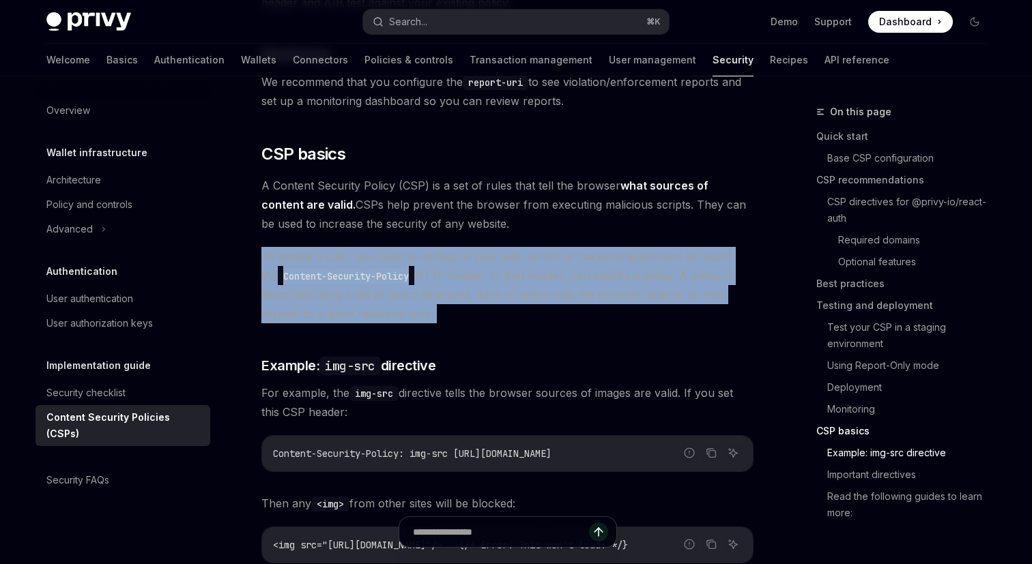
click at [511, 247] on span "To enable a CSP, you need to configure your web server or backend application t…" at bounding box center [507, 285] width 492 height 76
click at [532, 249] on span "To enable a CSP, you need to configure your web server or backend application t…" at bounding box center [507, 285] width 492 height 76
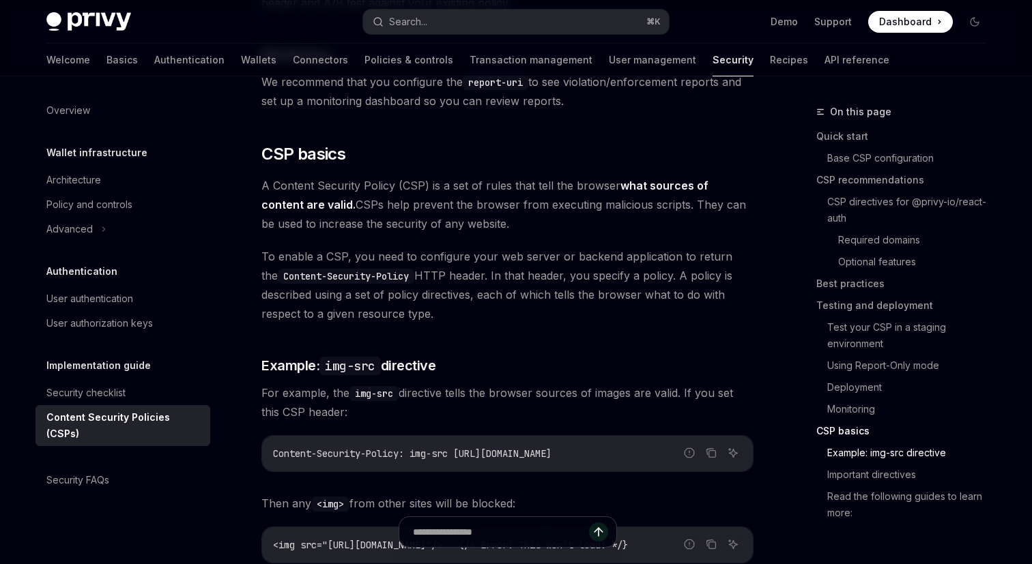
click at [532, 249] on span "To enable a CSP, you need to configure your web server or backend application t…" at bounding box center [507, 285] width 492 height 76
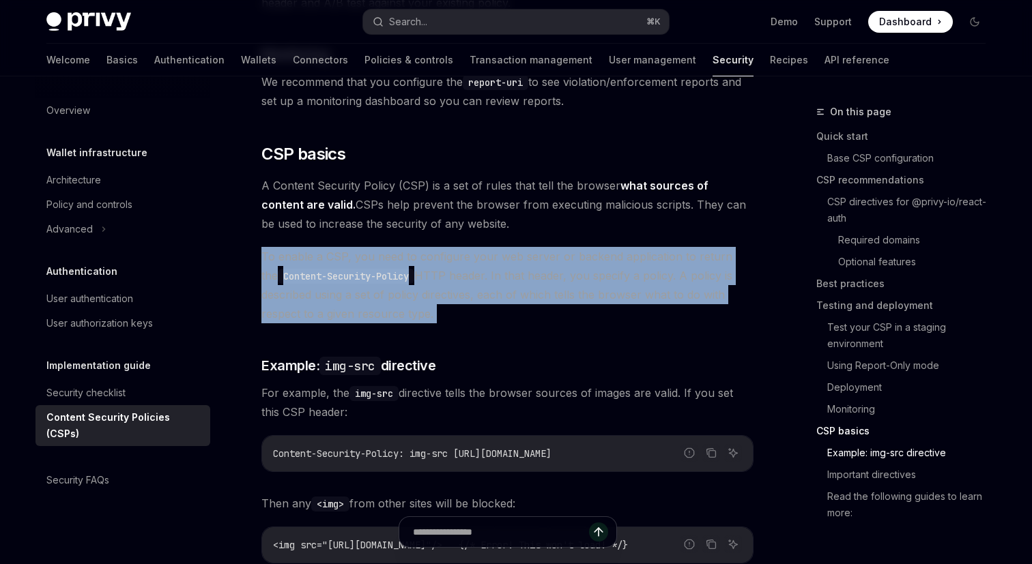
click at [420, 263] on span "To enable a CSP, you need to configure your web server or backend application t…" at bounding box center [507, 285] width 492 height 76
drag, startPoint x: 452, startPoint y: 281, endPoint x: 274, endPoint y: 274, distance: 178.3
click at [274, 274] on span "To enable a CSP, you need to configure your web server or backend application t…" at bounding box center [507, 285] width 492 height 76
click at [379, 278] on span "To enable a CSP, you need to configure your web server or backend application t…" at bounding box center [507, 285] width 492 height 76
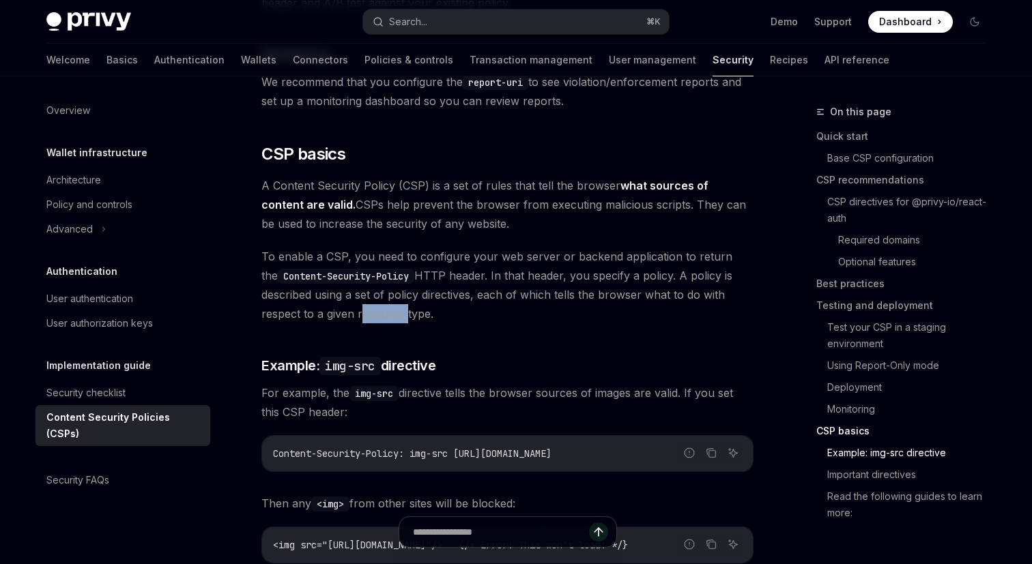
click at [379, 278] on span "To enable a CSP, you need to configure your web server or backend application t…" at bounding box center [507, 285] width 492 height 76
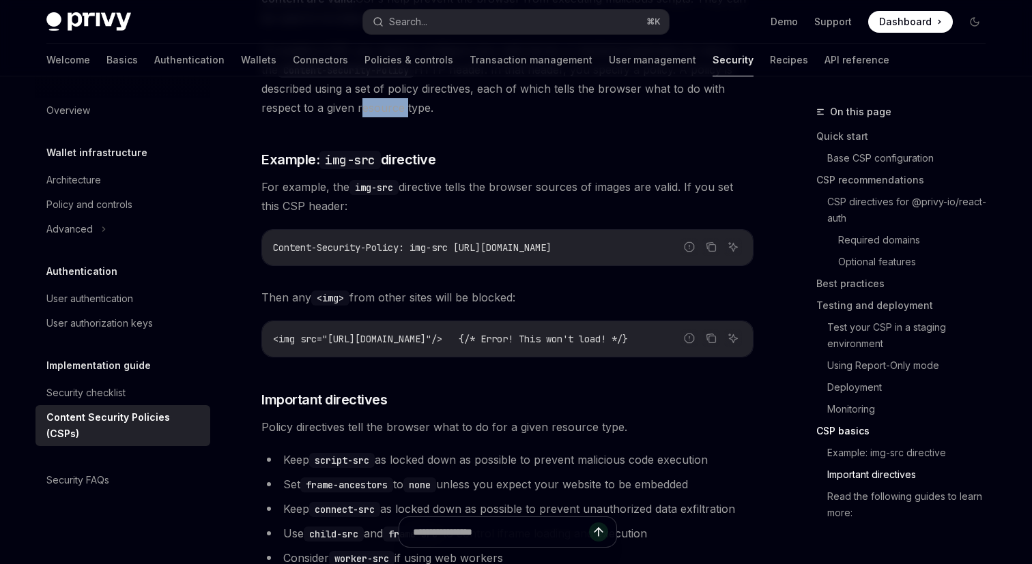
scroll to position [3499, 0]
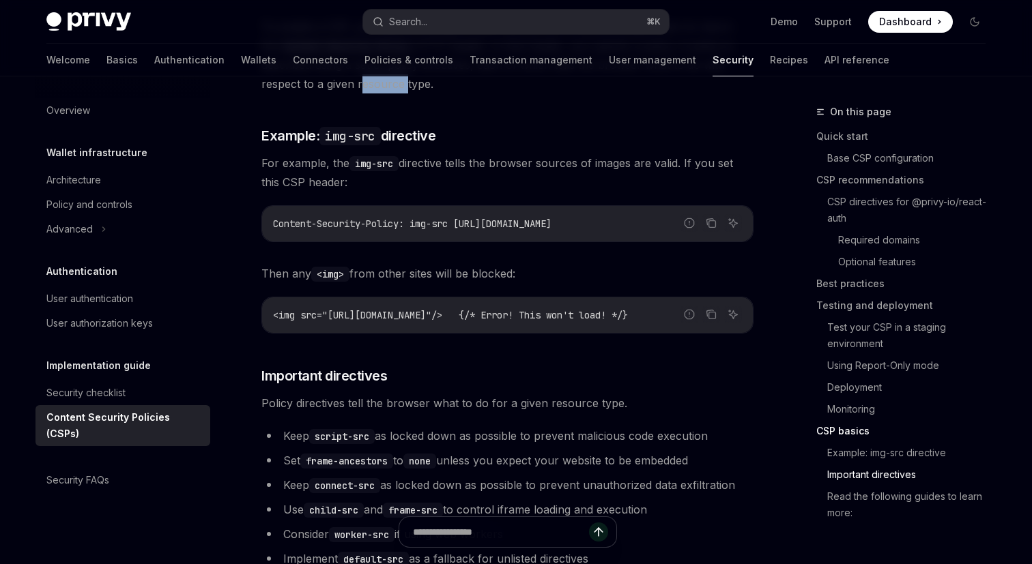
click at [290, 394] on span "Policy directives tell the browser what to do for a given resource type." at bounding box center [507, 403] width 492 height 19
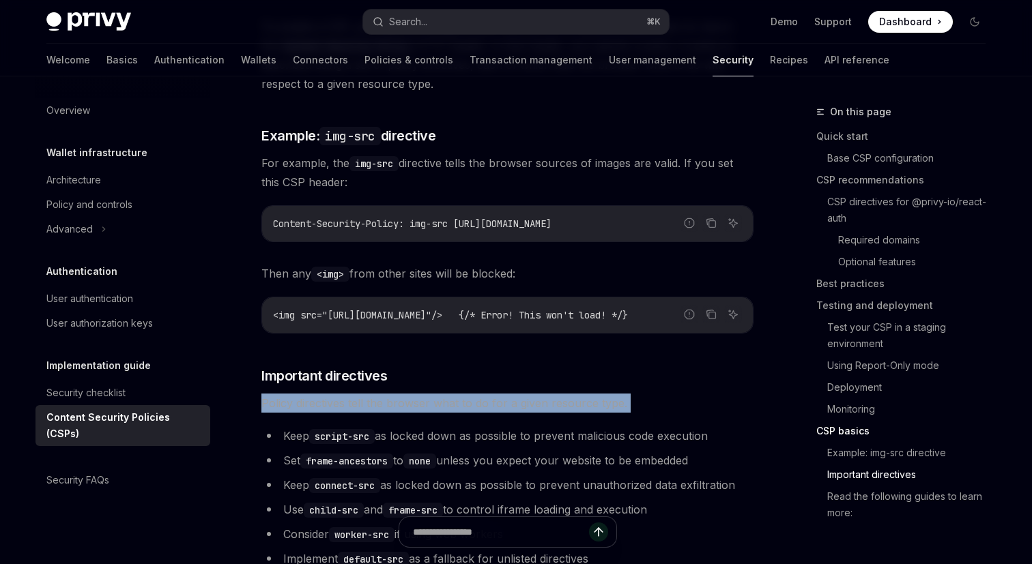
click at [290, 394] on span "Policy directives tell the browser what to do for a given resource type." at bounding box center [507, 403] width 492 height 19
click at [389, 394] on span "Policy directives tell the browser what to do for a given resource type." at bounding box center [507, 403] width 492 height 19
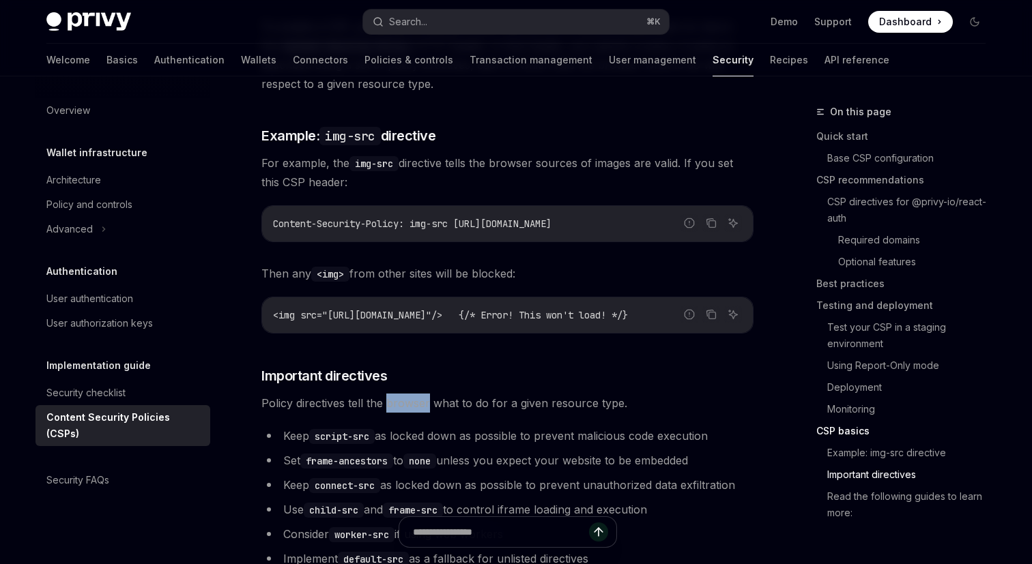
click at [389, 394] on span "Policy directives tell the browser what to do for a given resource type." at bounding box center [507, 403] width 492 height 19
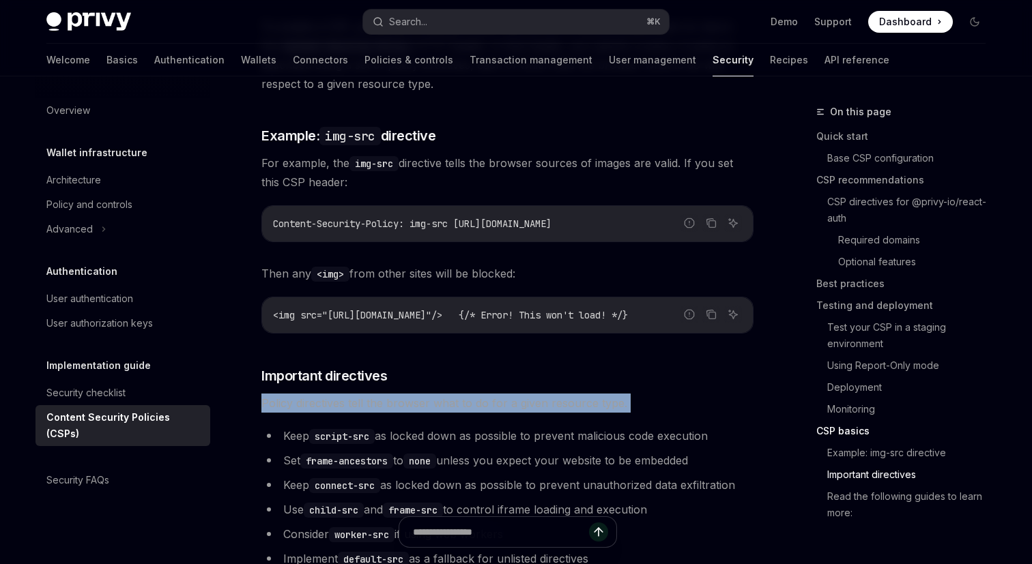
click at [389, 394] on span "Policy directives tell the browser what to do for a given resource type." at bounding box center [507, 403] width 492 height 19
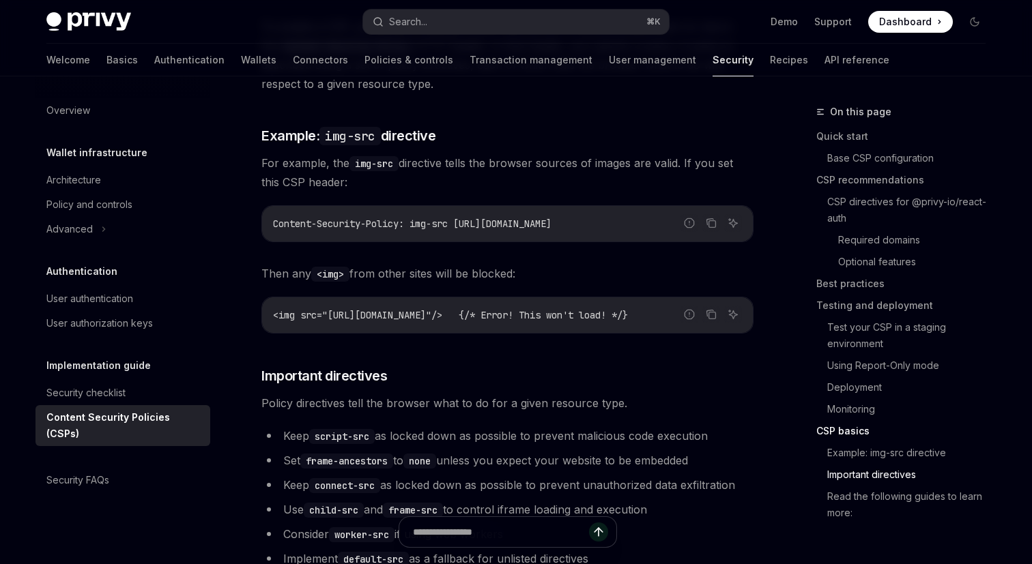
click at [410, 394] on span "Policy directives tell the browser what to do for a given resource type." at bounding box center [507, 403] width 492 height 19
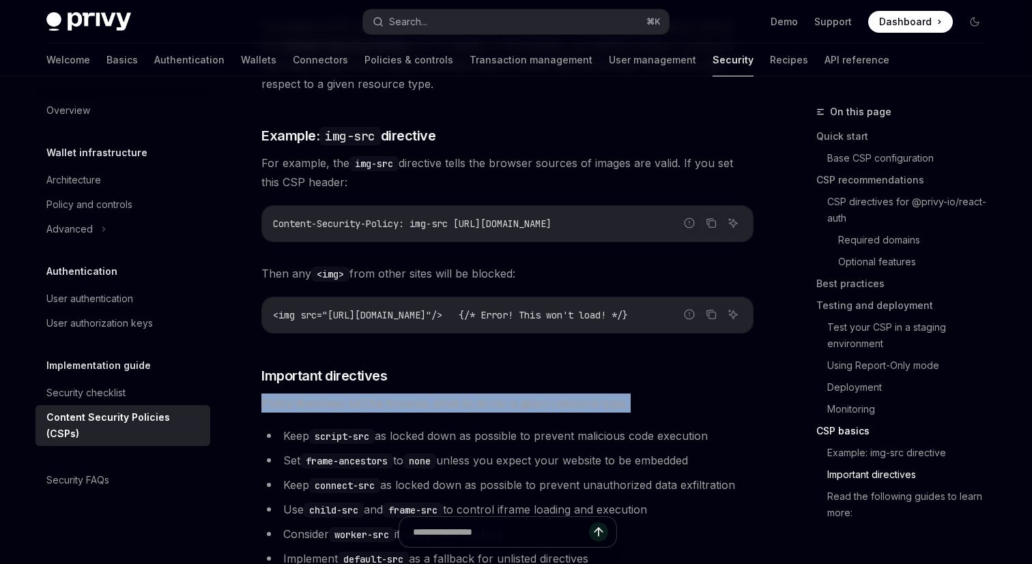
click at [359, 394] on span "Policy directives tell the browser what to do for a given resource type." at bounding box center [507, 403] width 492 height 19
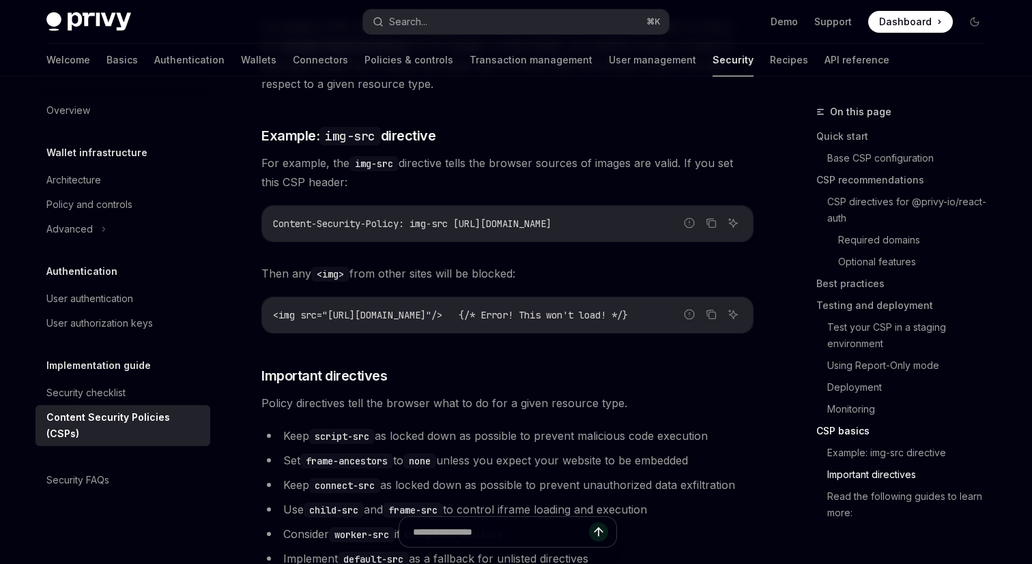
click at [359, 394] on span "Policy directives tell the browser what to do for a given resource type." at bounding box center [507, 403] width 492 height 19
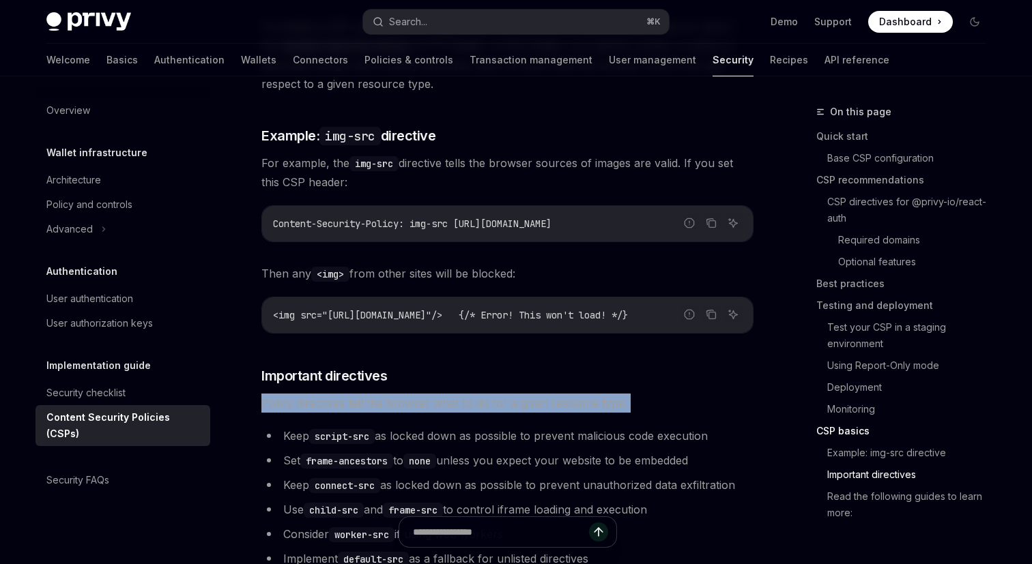
click at [359, 394] on span "Policy directives tell the browser what to do for a given resource type." at bounding box center [507, 403] width 492 height 19
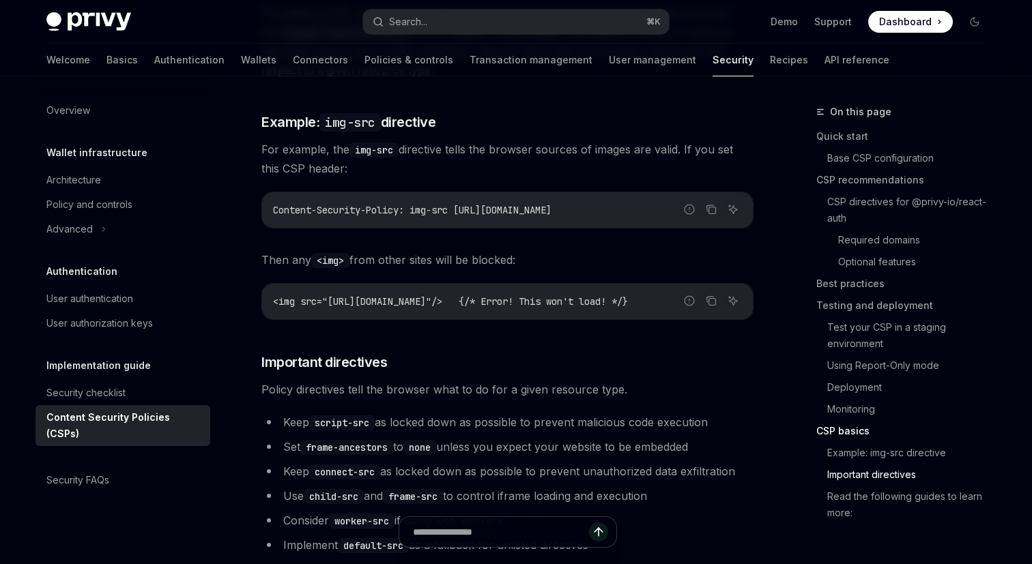
click at [450, 413] on li "Keep script-src as locked down as possible to prevent malicious code execution" at bounding box center [507, 422] width 492 height 19
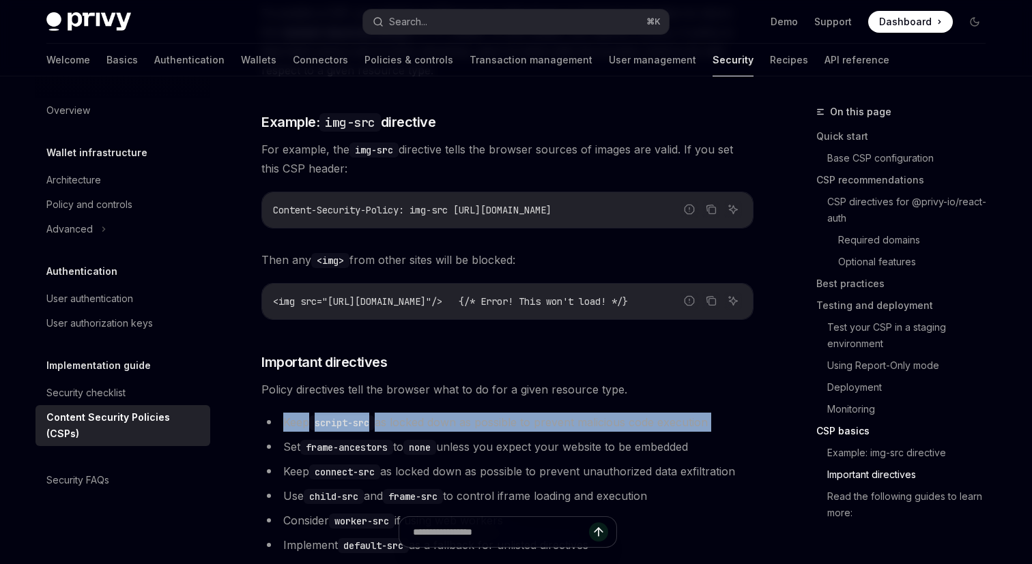
click at [472, 413] on li "Keep script-src as locked down as possible to prevent malicious code execution" at bounding box center [507, 422] width 492 height 19
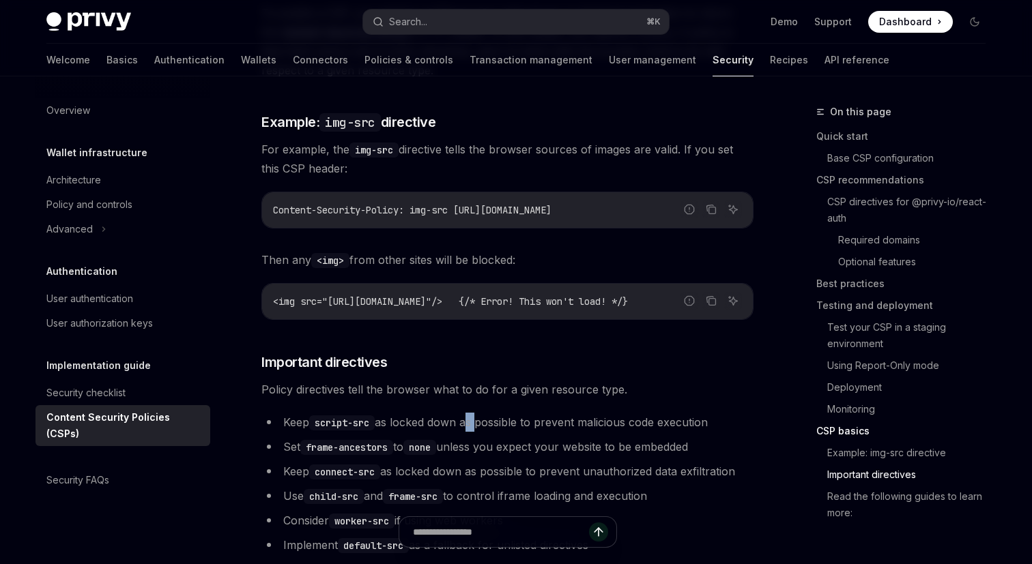
click at [472, 413] on li "Keep script-src as locked down as possible to prevent malicious code execution" at bounding box center [507, 422] width 492 height 19
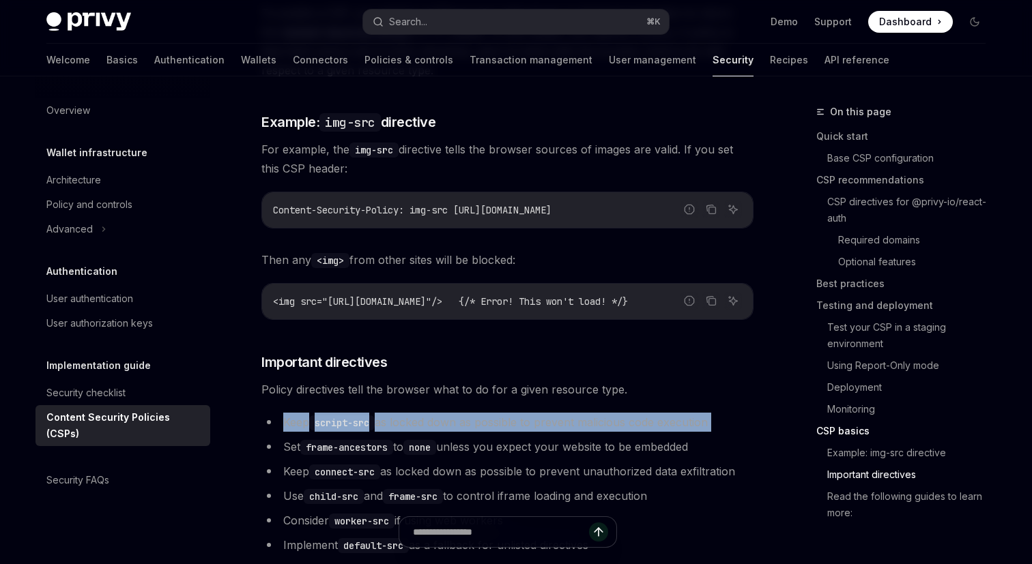
click at [472, 413] on li "Keep script-src as locked down as possible to prevent malicious code execution" at bounding box center [507, 422] width 492 height 19
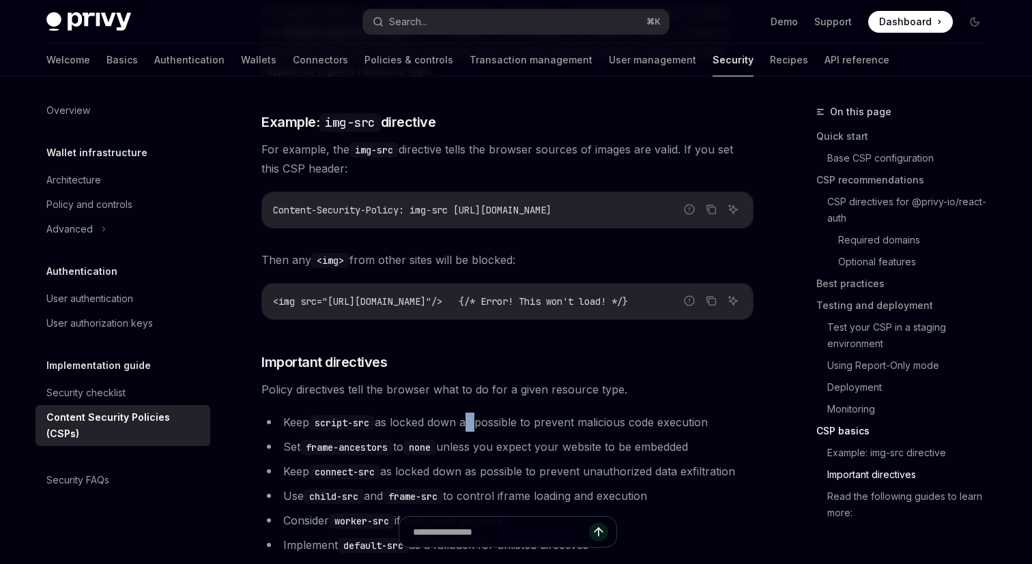
click at [472, 413] on li "Keep script-src as locked down as possible to prevent malicious code execution" at bounding box center [507, 422] width 492 height 19
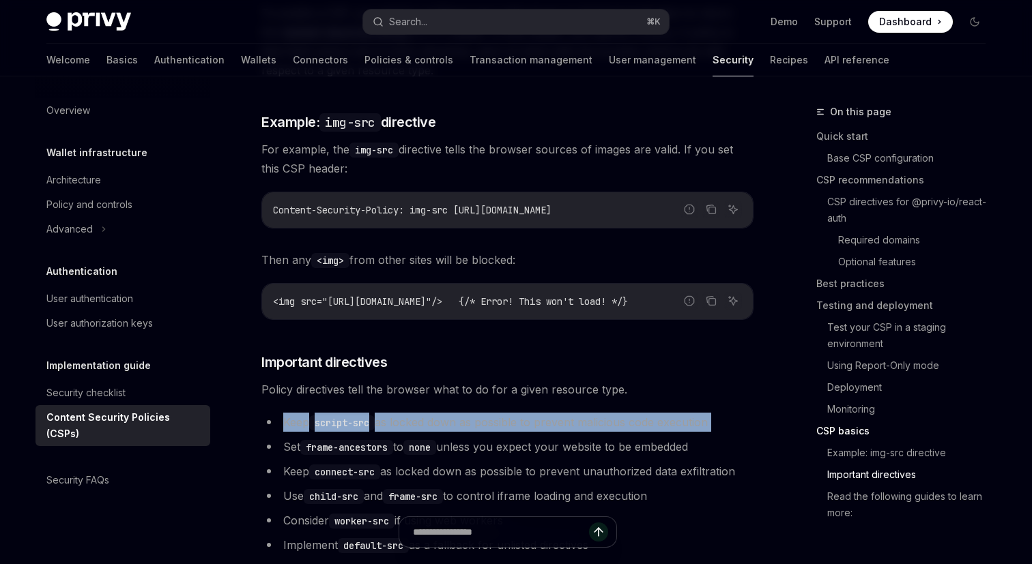
click at [472, 413] on li "Keep script-src as locked down as possible to prevent malicious code execution" at bounding box center [507, 422] width 492 height 19
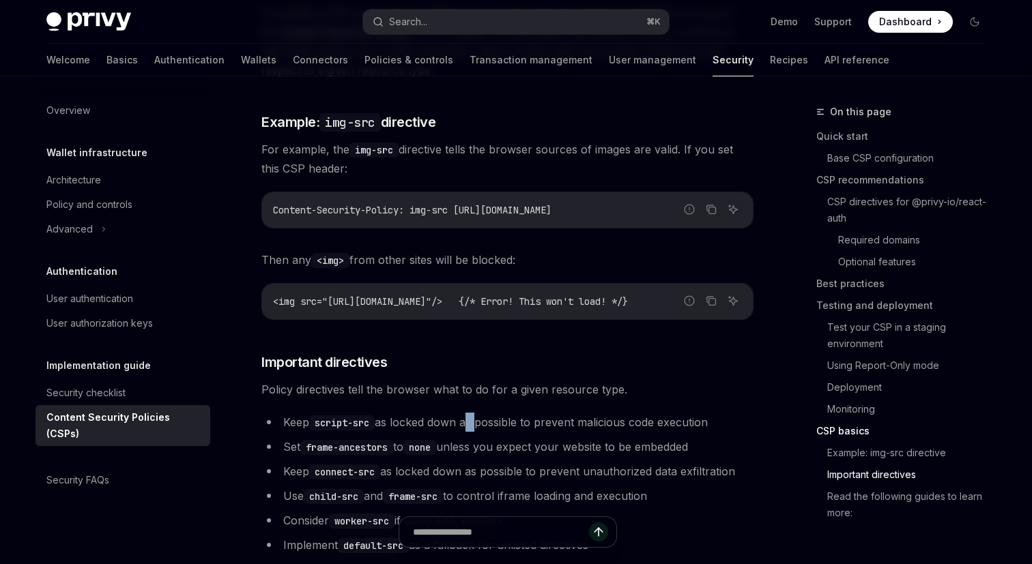
click at [472, 413] on li "Keep script-src as locked down as possible to prevent malicious code execution" at bounding box center [507, 422] width 492 height 19
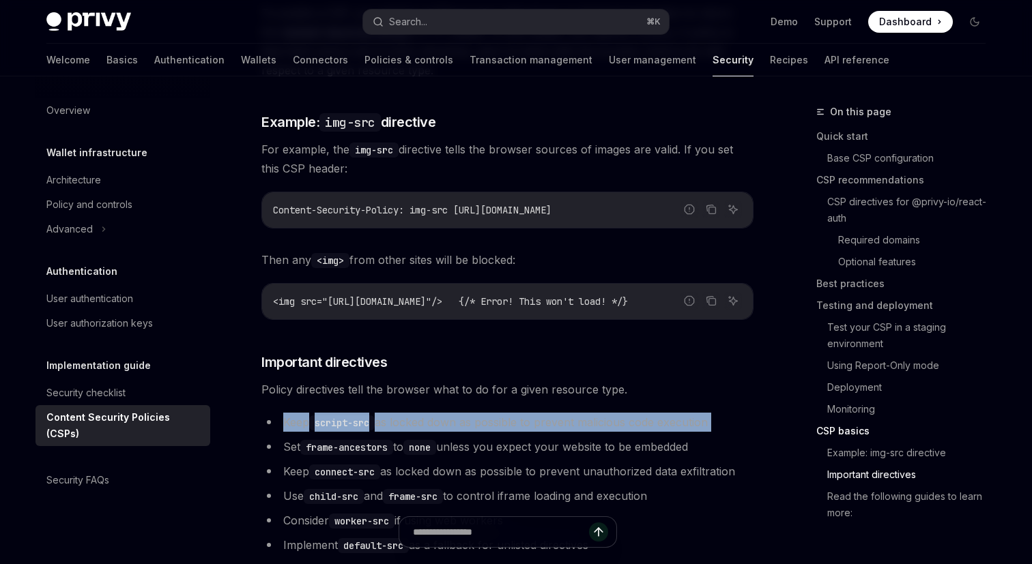
click at [472, 413] on li "Keep script-src as locked down as possible to prevent malicious code execution" at bounding box center [507, 422] width 492 height 19
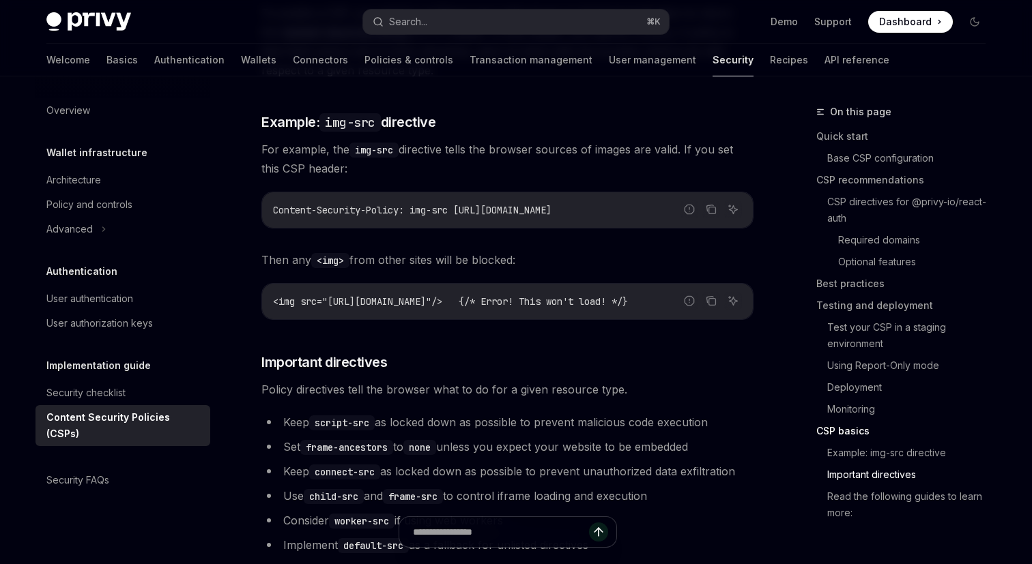
click at [354, 465] on code "connect-src" at bounding box center [344, 472] width 71 height 15
click at [360, 465] on code "connect-src" at bounding box center [344, 472] width 71 height 15
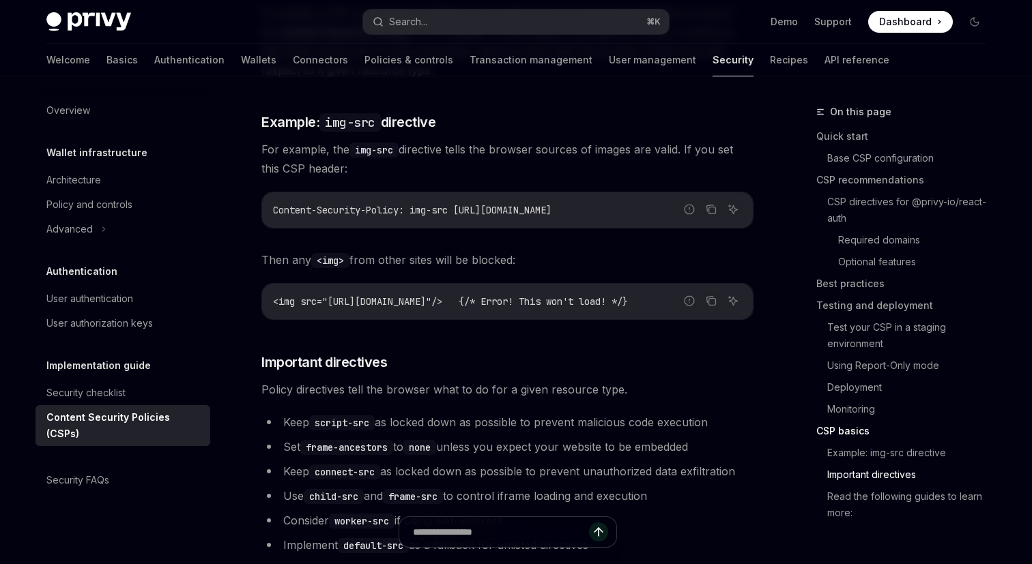
click at [339, 465] on code "connect-src" at bounding box center [344, 472] width 71 height 15
click at [378, 465] on code "connect-src" at bounding box center [344, 472] width 71 height 15
click at [347, 465] on code "connect-src" at bounding box center [344, 472] width 71 height 15
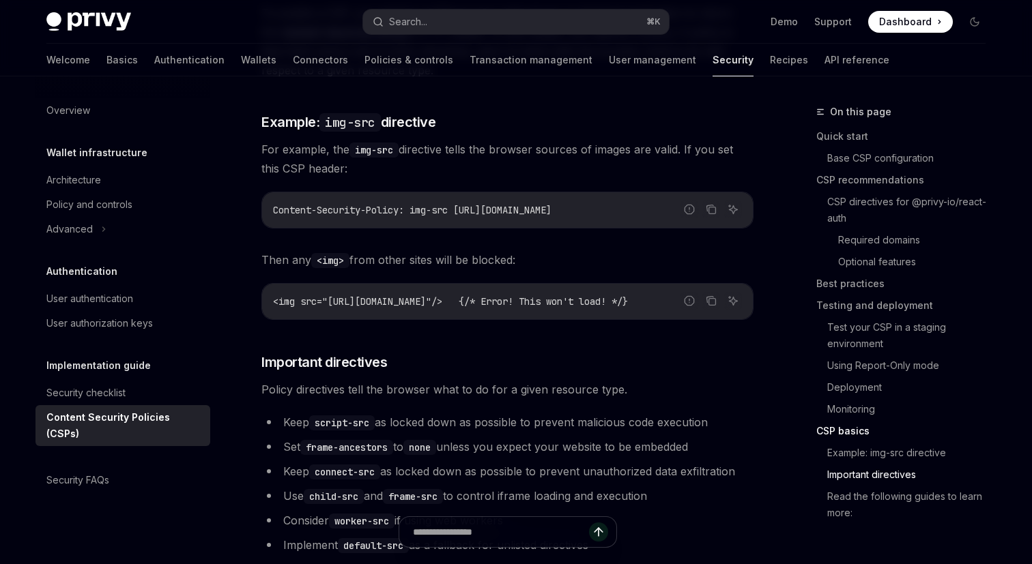
click at [347, 465] on code "connect-src" at bounding box center [344, 472] width 71 height 15
click at [354, 465] on code "connect-src" at bounding box center [344, 472] width 71 height 15
click at [369, 465] on code "connect-src" at bounding box center [344, 472] width 71 height 15
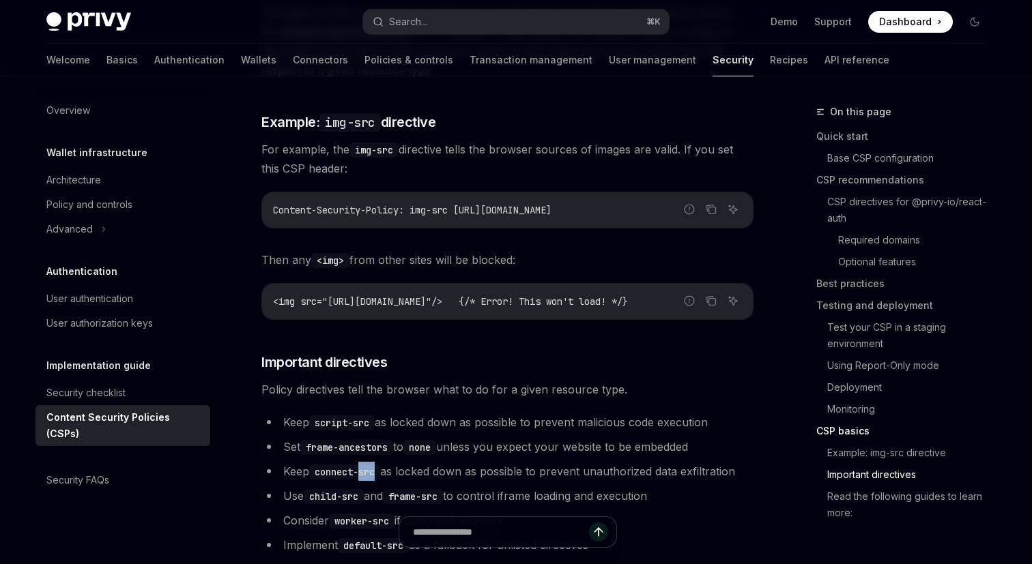
click at [334, 465] on code "connect-src" at bounding box center [344, 472] width 71 height 15
click at [360, 465] on code "connect-src" at bounding box center [344, 472] width 71 height 15
click at [405, 462] on li "Keep connect-src as locked down as possible to prevent unauthorized data exfilt…" at bounding box center [507, 471] width 492 height 19
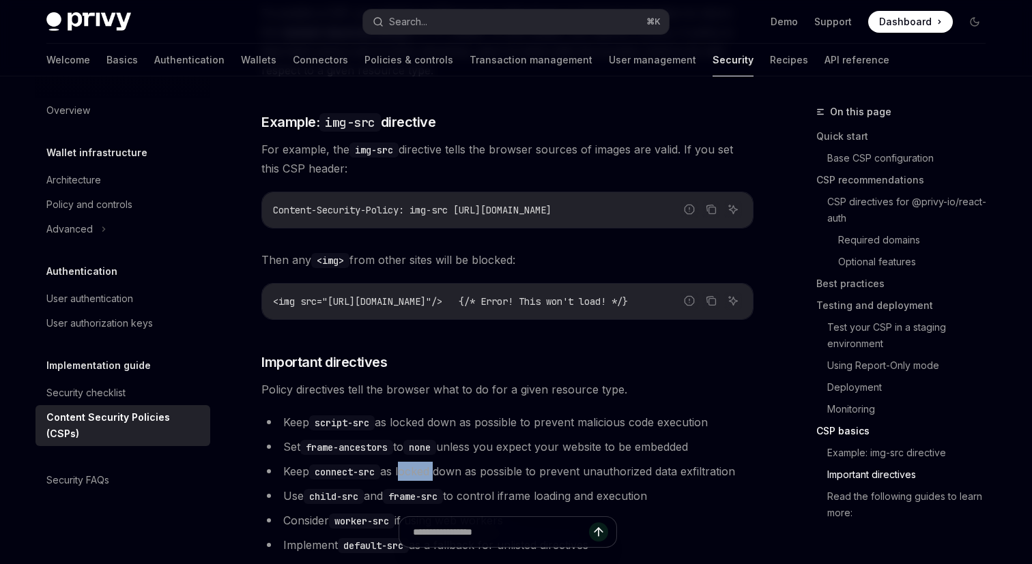
click at [405, 462] on li "Keep connect-src as locked down as possible to prevent unauthorized data exfilt…" at bounding box center [507, 471] width 492 height 19
click at [461, 462] on li "Keep connect-src as locked down as possible to prevent unauthorized data exfilt…" at bounding box center [507, 471] width 492 height 19
click at [532, 462] on li "Keep connect-src as locked down as possible to prevent unauthorized data exfilt…" at bounding box center [507, 471] width 492 height 19
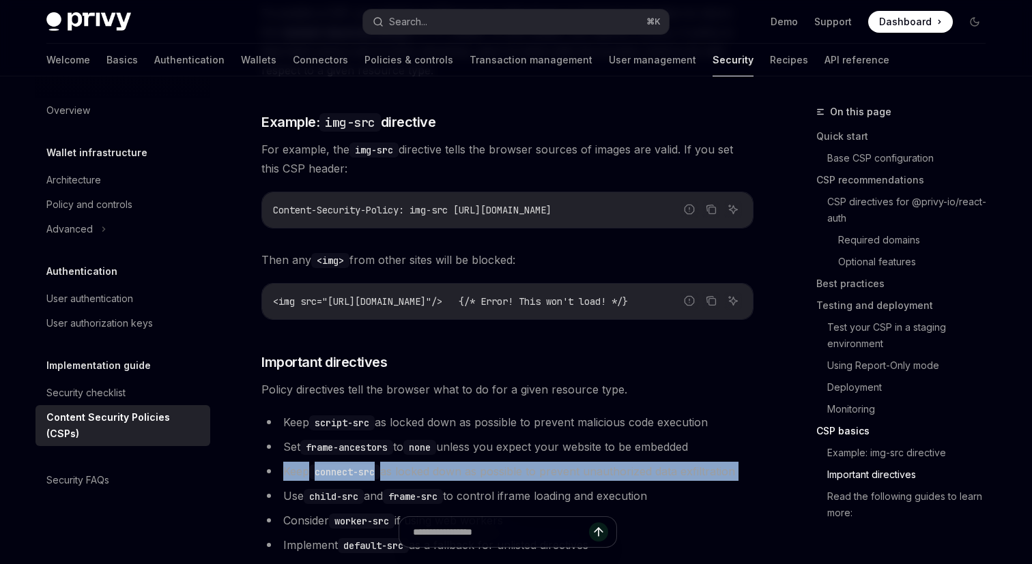
click at [532, 462] on li "Keep connect-src as locked down as possible to prevent unauthorized data exfilt…" at bounding box center [507, 471] width 492 height 19
click at [509, 462] on li "Keep connect-src as locked down as possible to prevent unauthorized data exfilt…" at bounding box center [507, 471] width 492 height 19
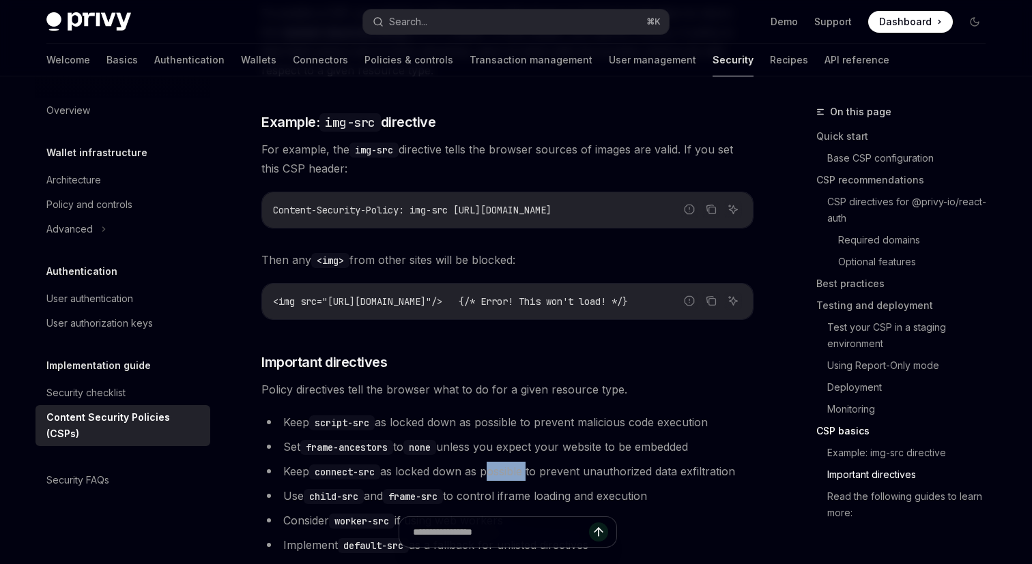
click at [509, 462] on li "Keep connect-src as locked down as possible to prevent unauthorized data exfilt…" at bounding box center [507, 471] width 492 height 19
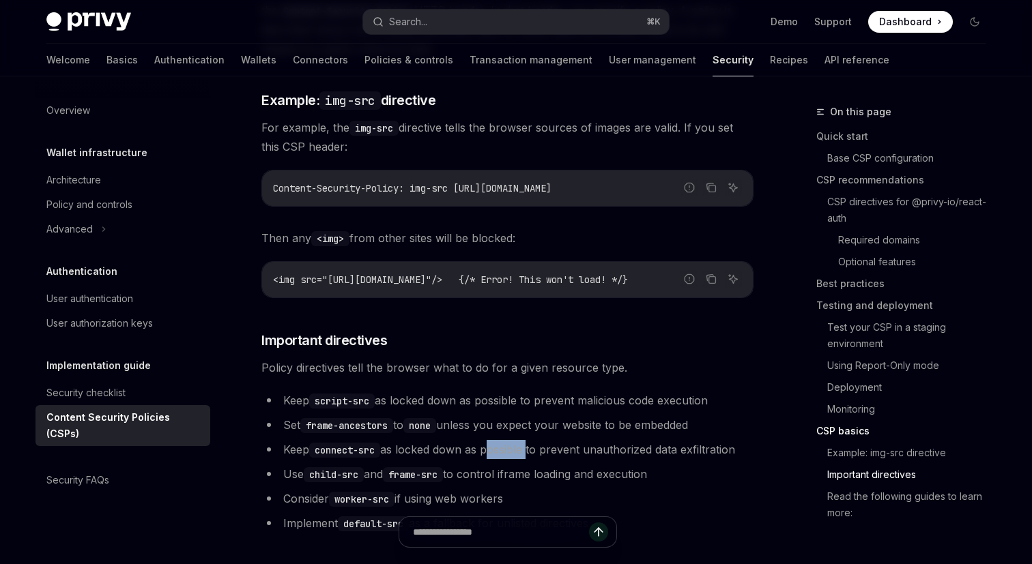
scroll to position [3537, 0]
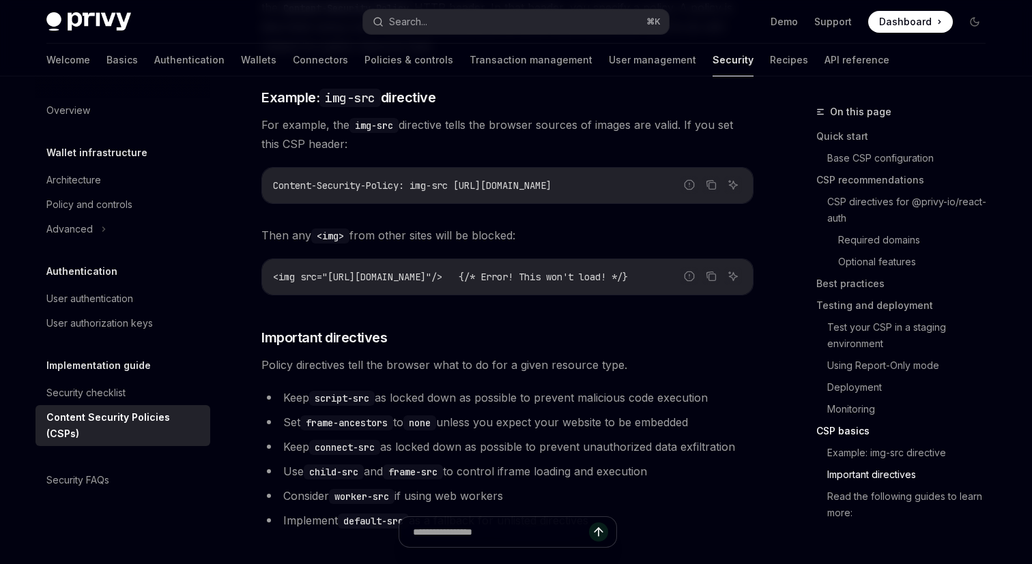
click at [486, 462] on li "Use child-src and frame-src to control iframe loading and execution" at bounding box center [507, 471] width 492 height 19
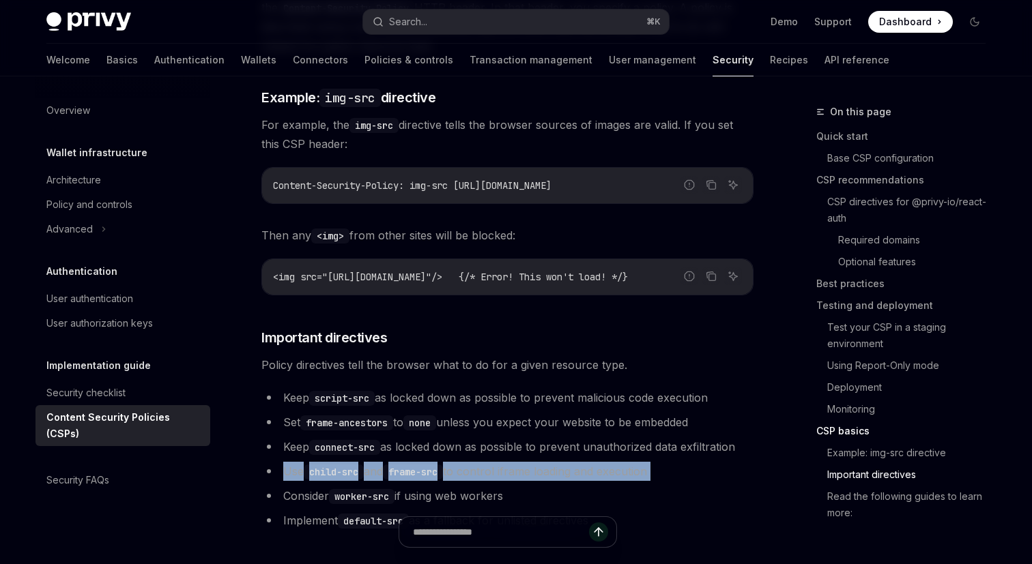
click at [504, 462] on li "Use child-src and frame-src to control iframe loading and execution" at bounding box center [507, 471] width 492 height 19
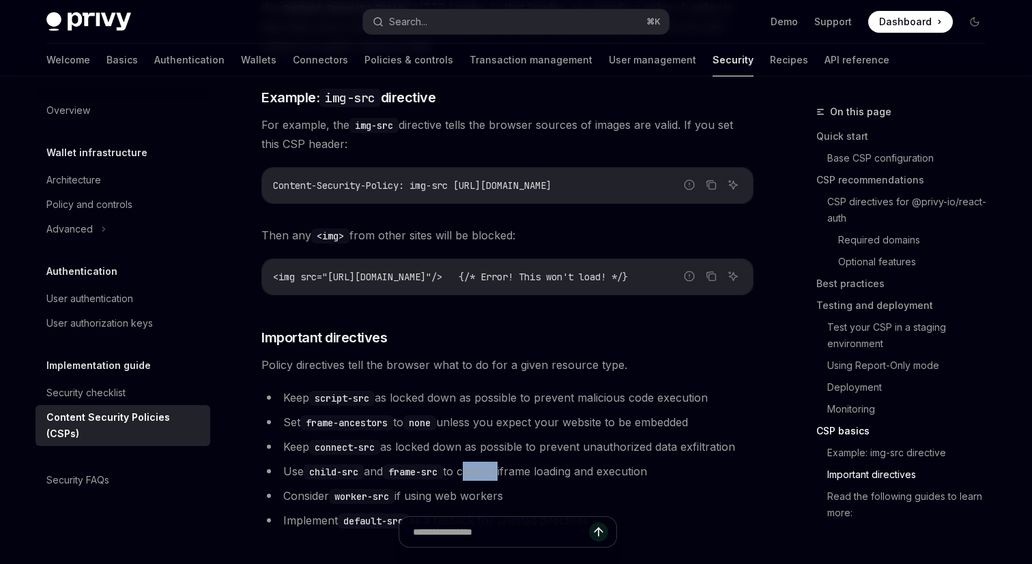
click at [504, 462] on li "Use child-src and frame-src to control iframe loading and execution" at bounding box center [507, 471] width 492 height 19
click at [543, 462] on li "Use child-src and frame-src to control iframe loading and execution" at bounding box center [507, 471] width 492 height 19
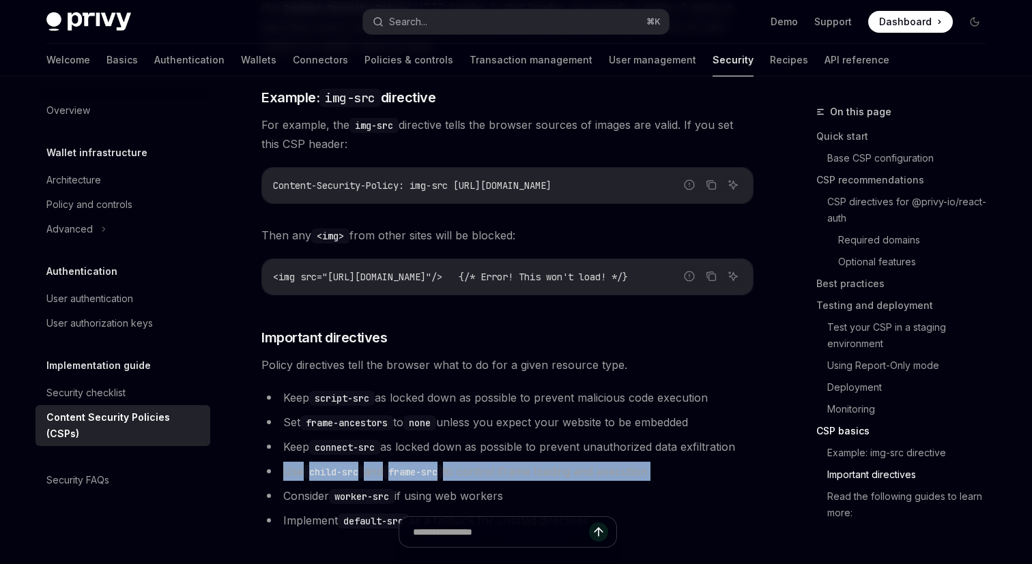
click at [543, 462] on li "Use child-src and frame-src to control iframe loading and execution" at bounding box center [507, 471] width 492 height 19
click at [371, 489] on code "worker-src" at bounding box center [362, 496] width 66 height 15
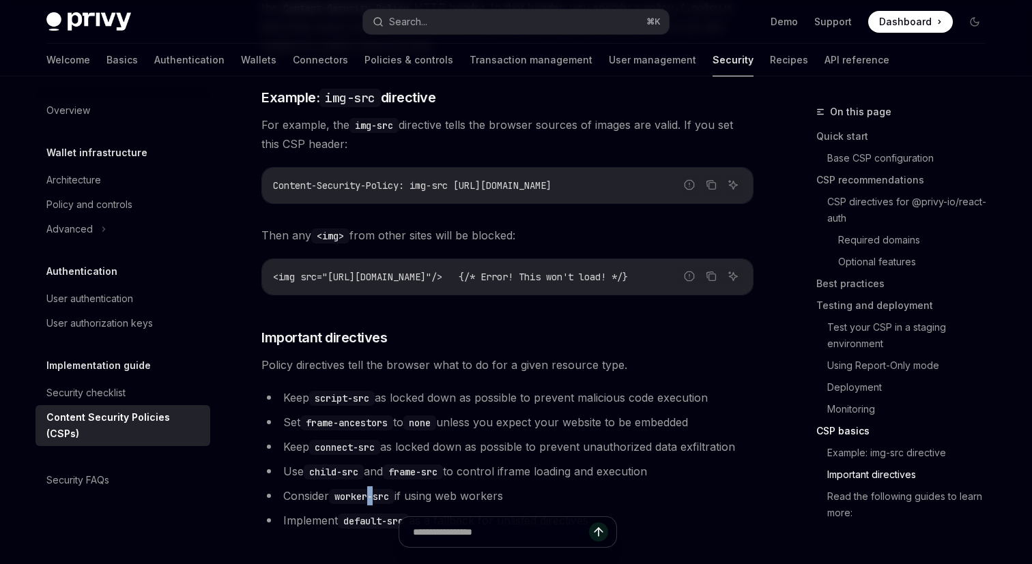
click at [371, 489] on code "worker-src" at bounding box center [362, 496] width 66 height 15
click at [429, 487] on li "Consider worker-src if using web workers" at bounding box center [507, 496] width 492 height 19
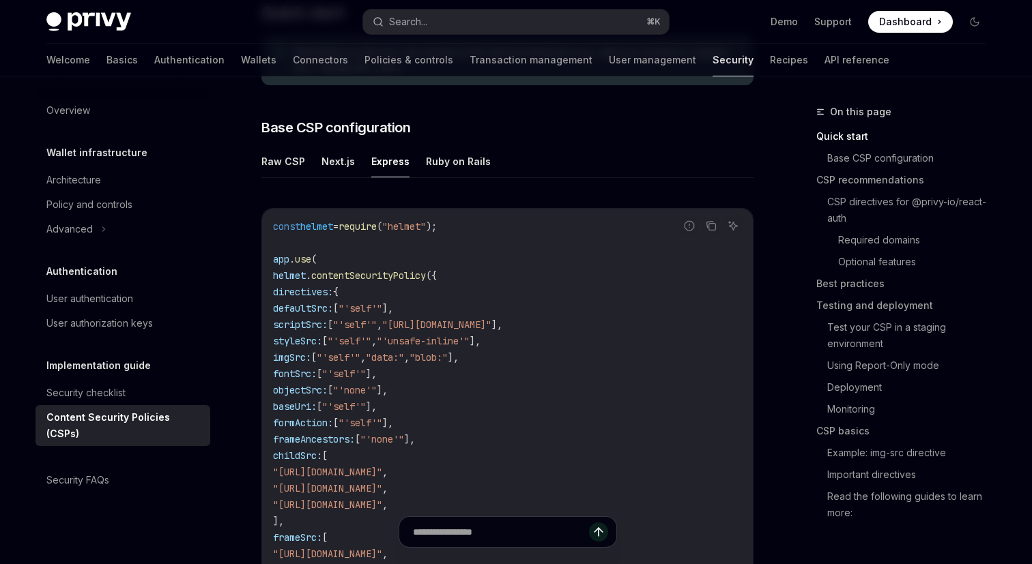
scroll to position [0, 0]
